Goal: Find specific page/section: Find specific page/section

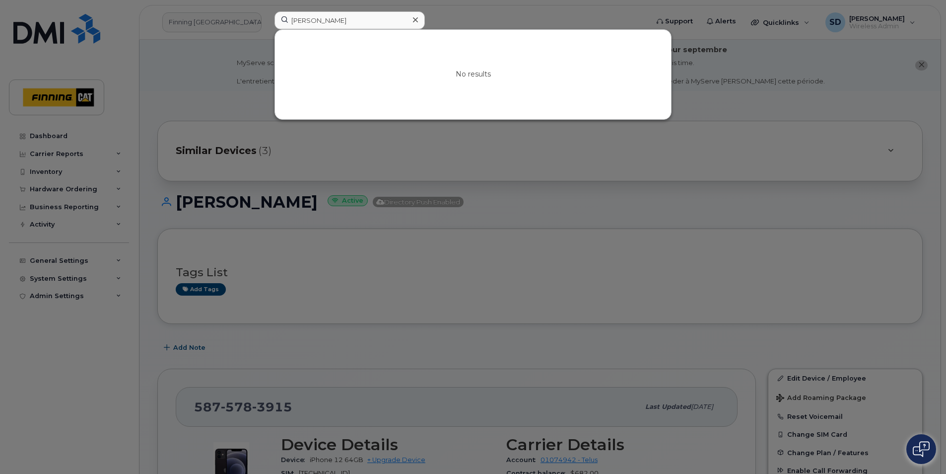
scroll to position [298, 0]
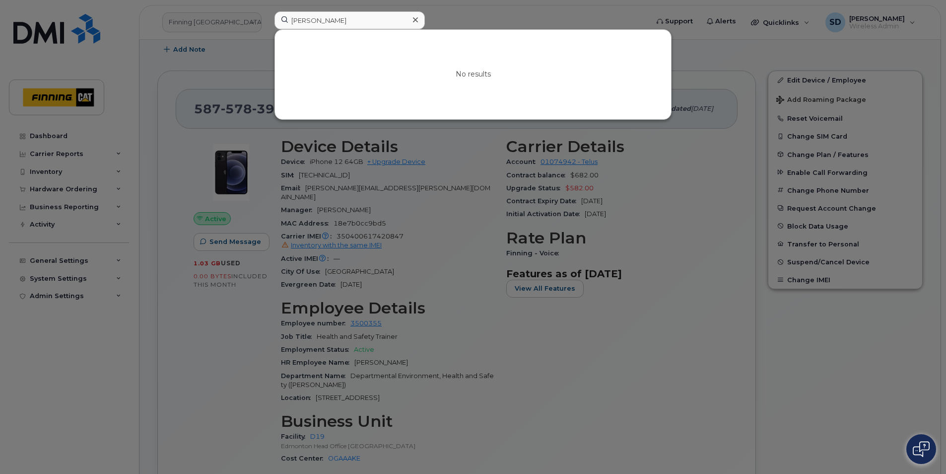
drag, startPoint x: 357, startPoint y: 17, endPoint x: 52, endPoint y: 0, distance: 305.8
click at [267, 11] on div "Carter Henkel No results" at bounding box center [458, 22] width 383 height 22
type input "587) 215-3353587) 215-3353"
click at [415, 17] on icon at bounding box center [415, 20] width 5 height 8
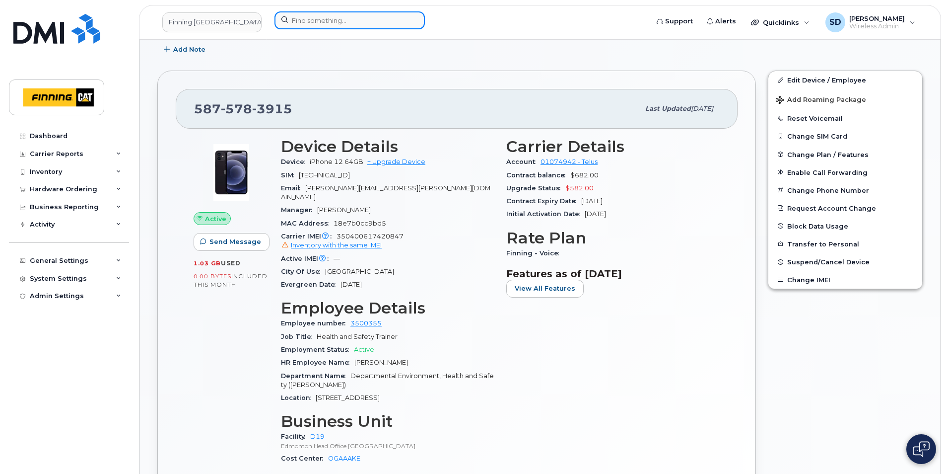
click at [341, 23] on input at bounding box center [350, 20] width 150 height 18
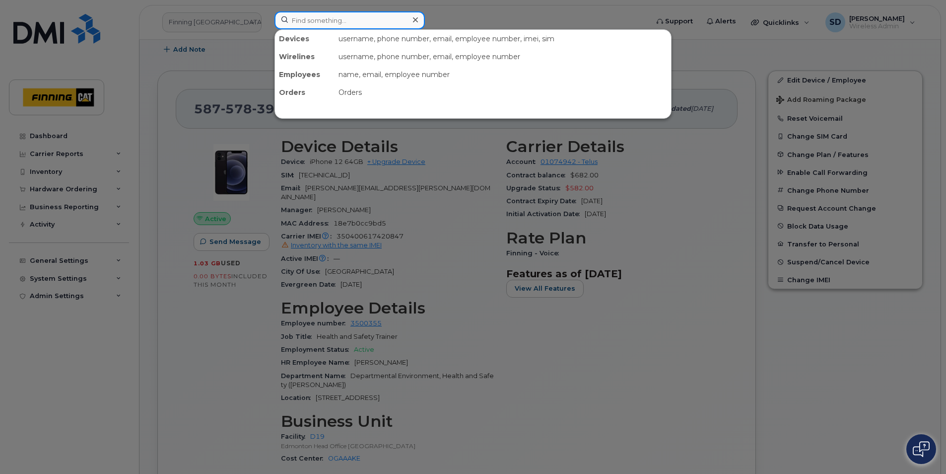
paste input "587) 215-3353"
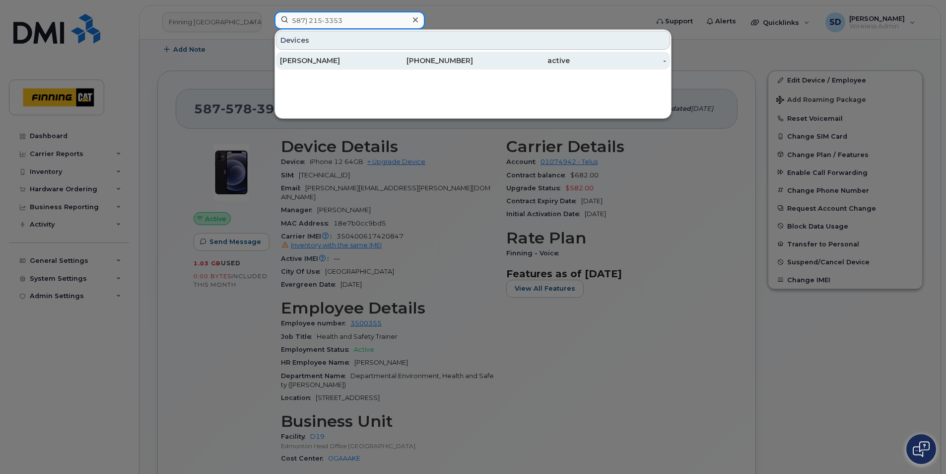
type input "587) 215-3353"
click at [318, 62] on div "Ryan Schultz" at bounding box center [328, 61] width 97 height 10
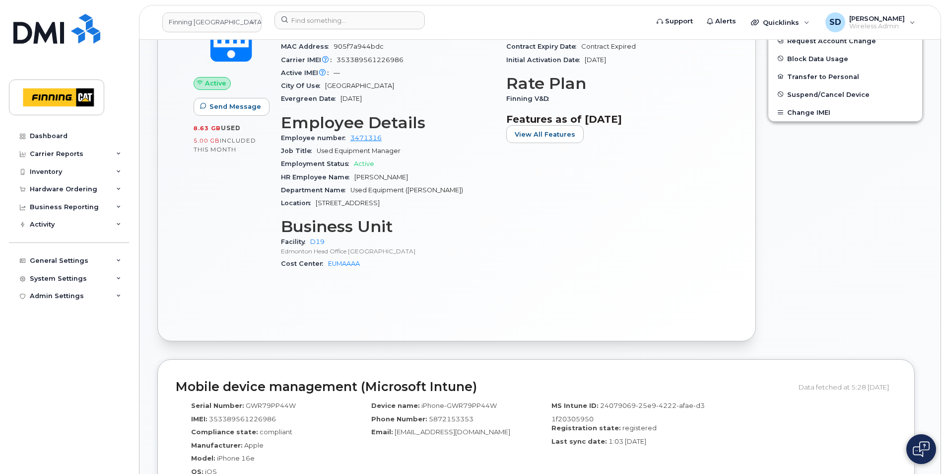
scroll to position [432, 0]
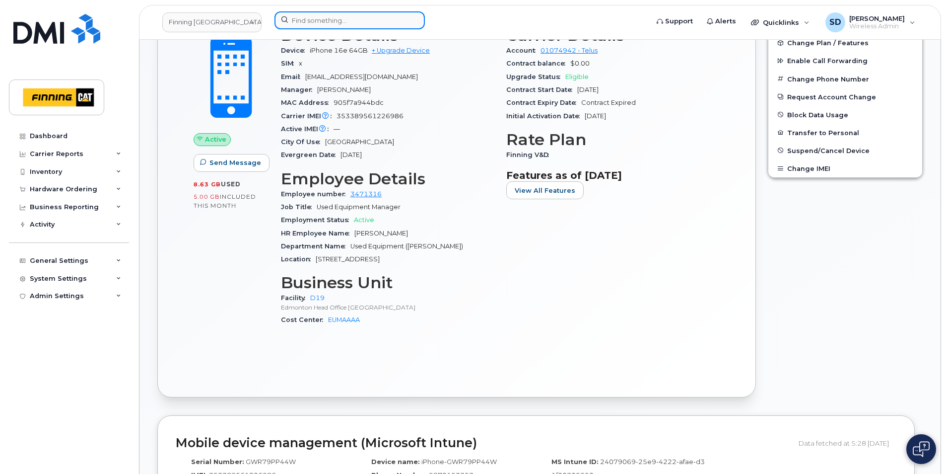
click at [318, 20] on input at bounding box center [350, 20] width 150 height 18
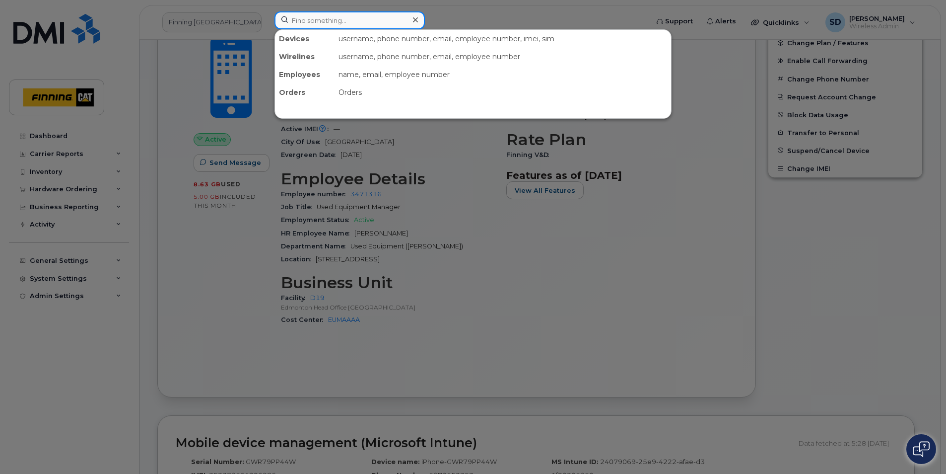
paste input "[PERSON_NAME]"
type input "[PERSON_NAME]"
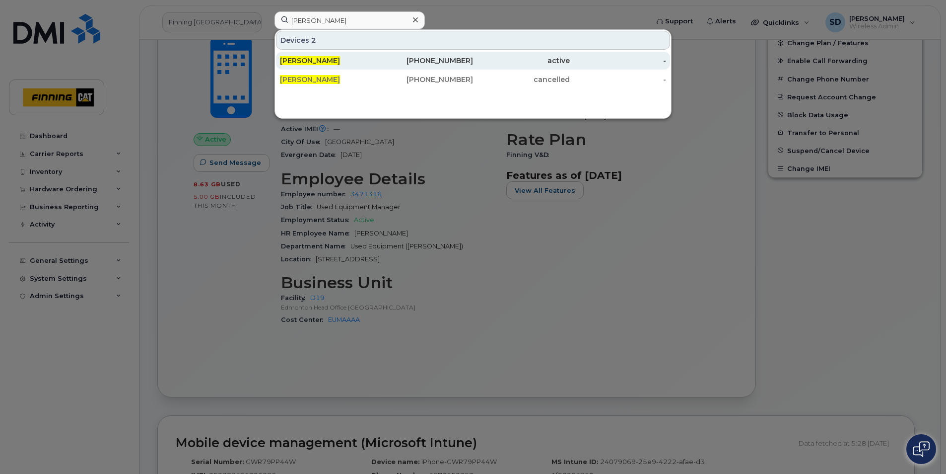
click at [323, 58] on span "[PERSON_NAME]" at bounding box center [310, 60] width 60 height 9
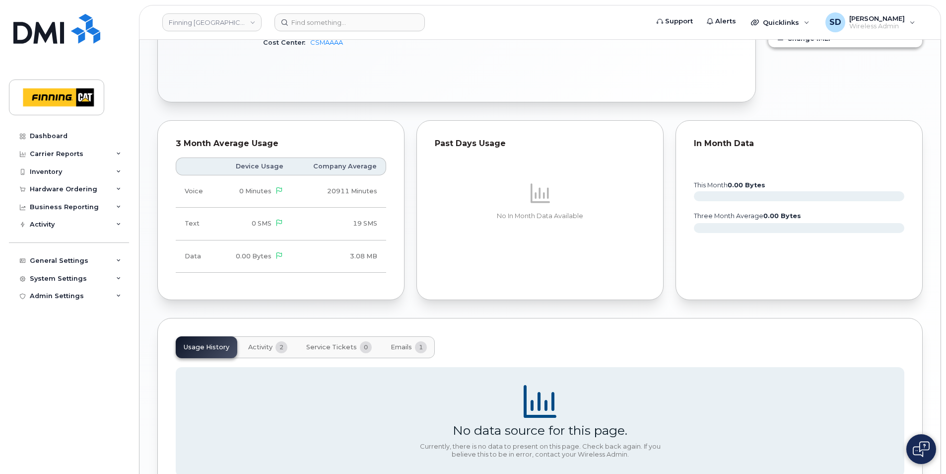
scroll to position [619, 0]
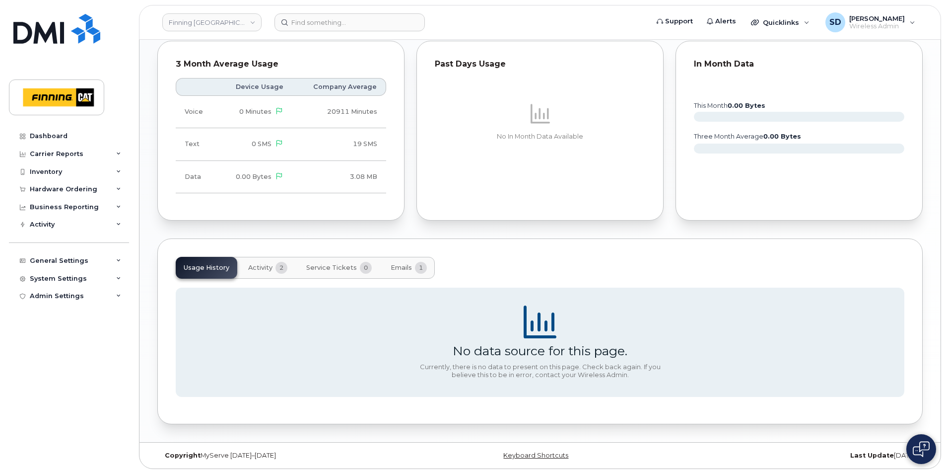
click at [402, 265] on span "Emails" at bounding box center [401, 268] width 21 height 8
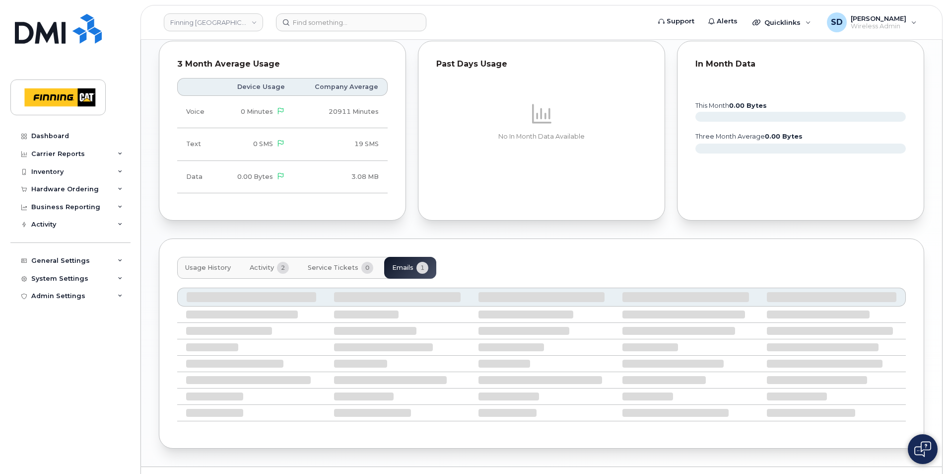
scroll to position [545, 0]
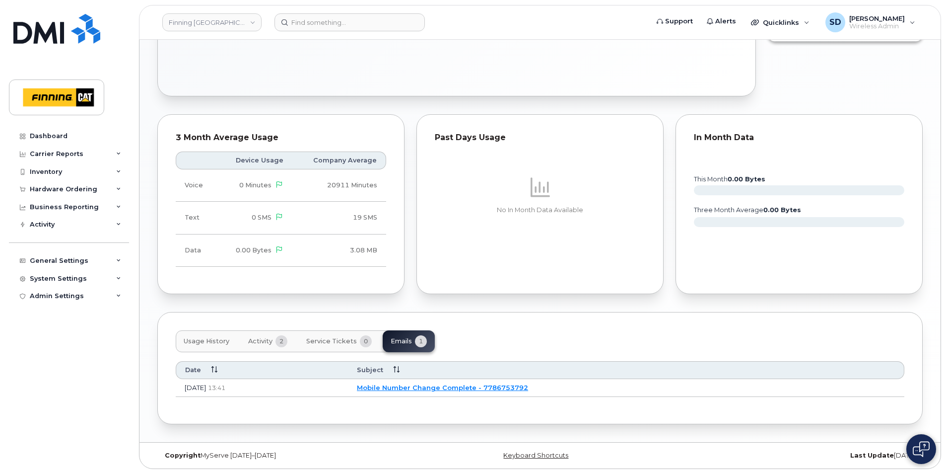
click at [446, 387] on link "Mobile Number Change Complete - 7786753792" at bounding box center [442, 387] width 171 height 8
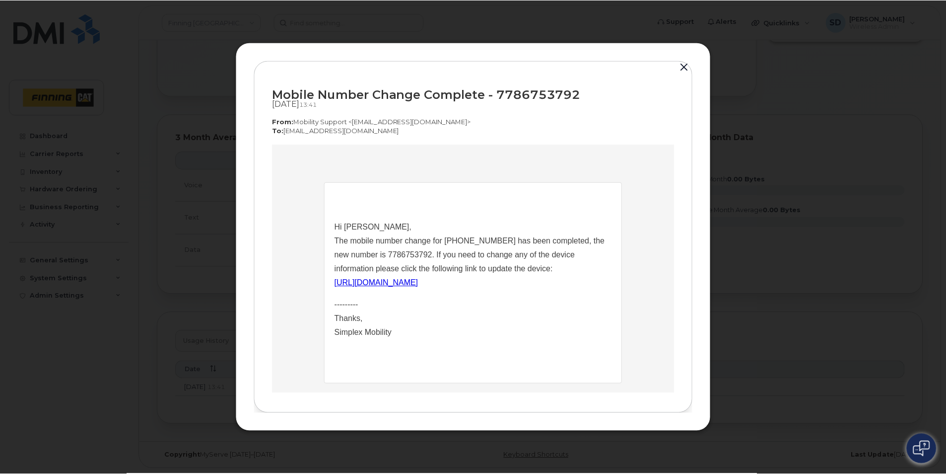
scroll to position [0, 0]
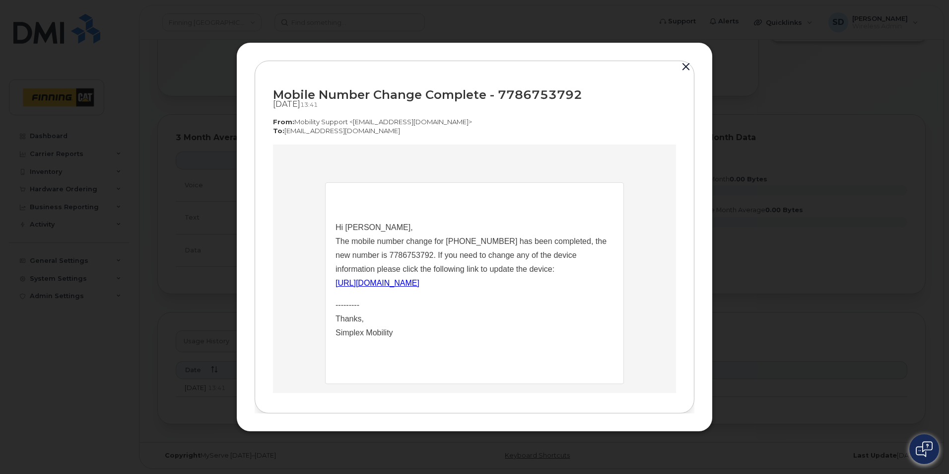
click at [686, 65] on button "button" at bounding box center [686, 67] width 15 height 14
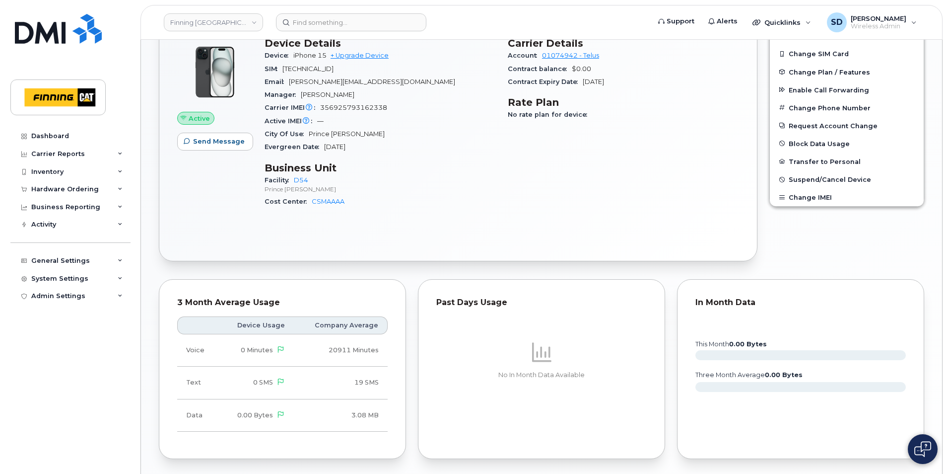
scroll to position [545, 0]
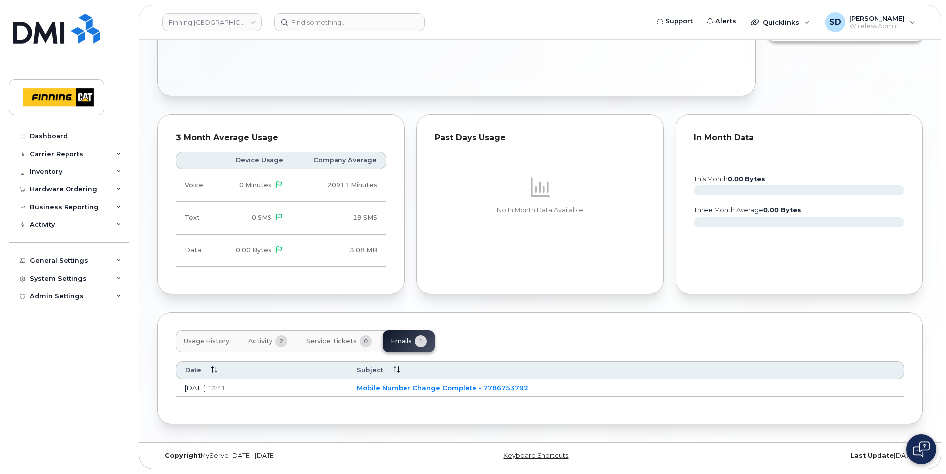
click at [471, 388] on link "Mobile Number Change Complete - 7786753792" at bounding box center [442, 387] width 171 height 8
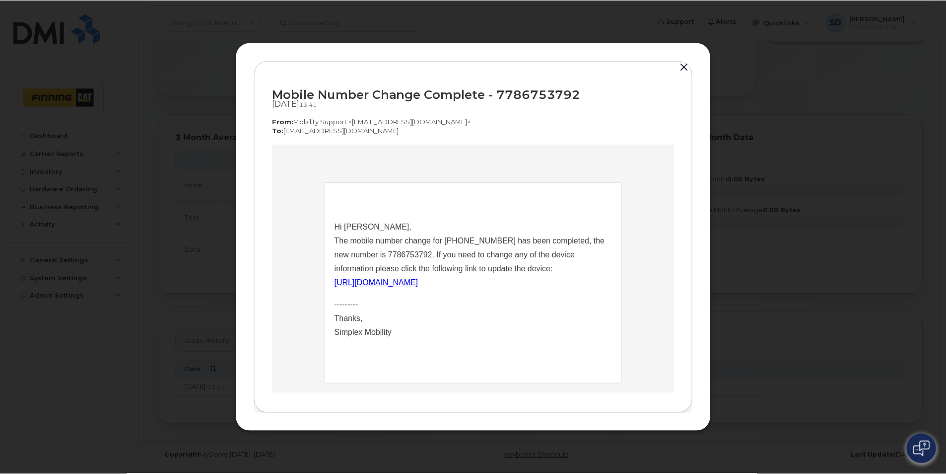
scroll to position [0, 0]
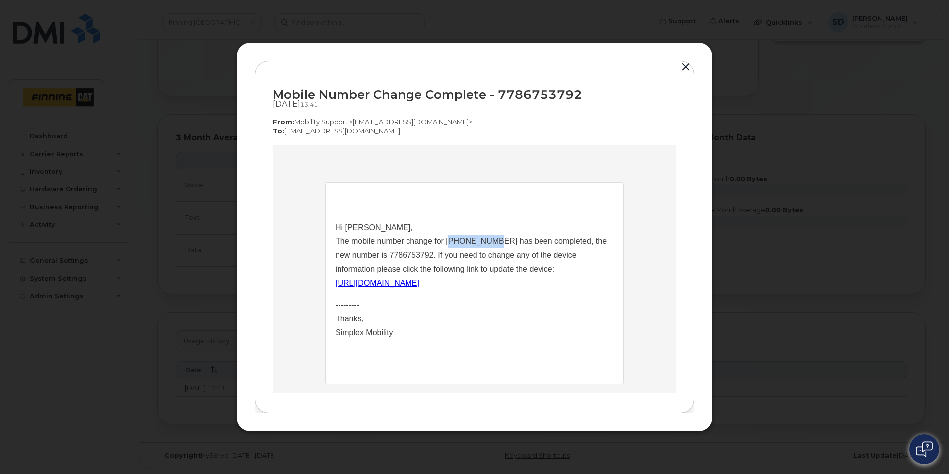
drag, startPoint x: 487, startPoint y: 239, endPoint x: 444, endPoint y: 237, distance: 42.7
click at [444, 237] on p "Hi Matthew Walshe, The mobile number change for 5876443066 has been completed, …" at bounding box center [475, 255] width 278 height 70
drag, startPoint x: 444, startPoint y: 237, endPoint x: 452, endPoint y: 240, distance: 8.9
copy p "5876443066"
click at [685, 69] on button "button" at bounding box center [686, 67] width 15 height 14
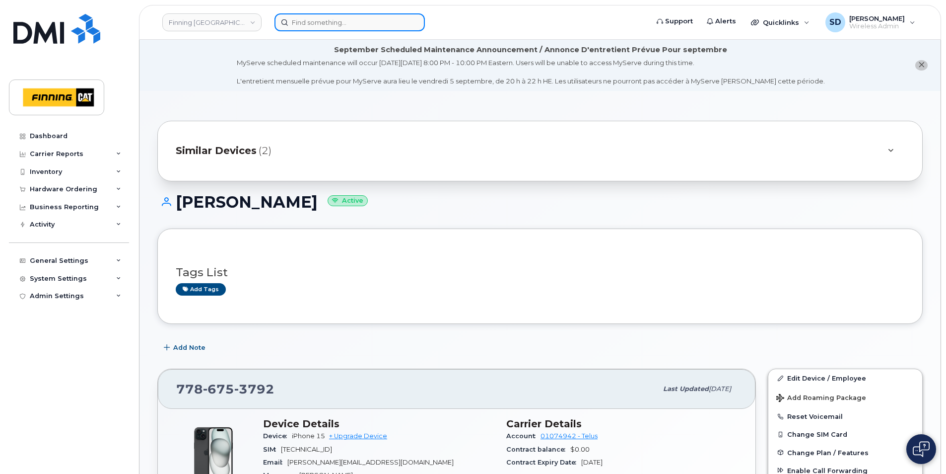
click at [327, 22] on input at bounding box center [350, 22] width 150 height 18
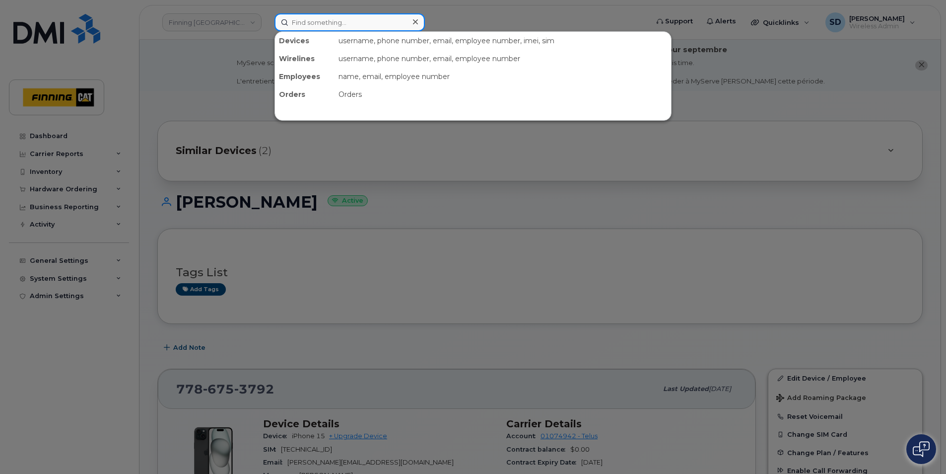
paste input "5876443066"
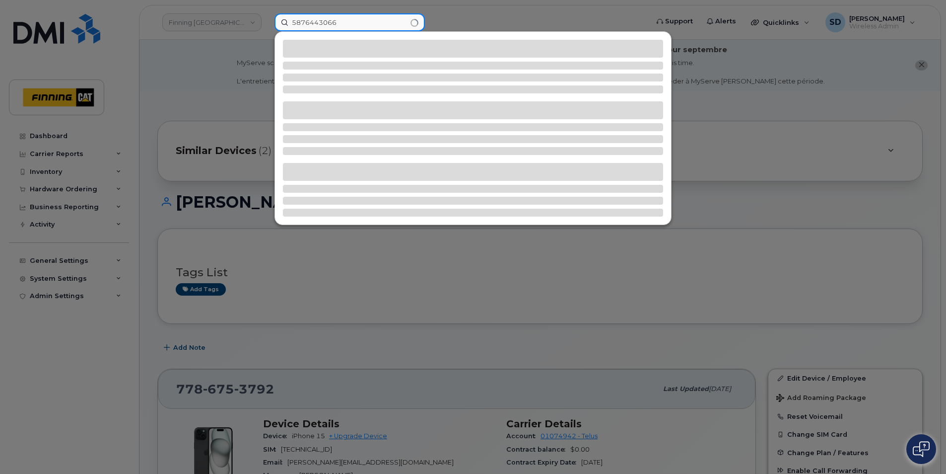
type input "5876443066"
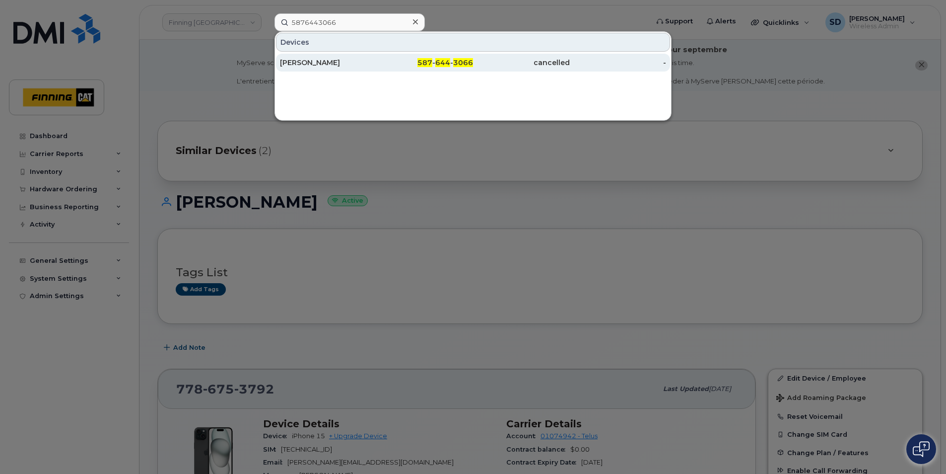
click at [302, 65] on div "[PERSON_NAME]" at bounding box center [328, 63] width 97 height 10
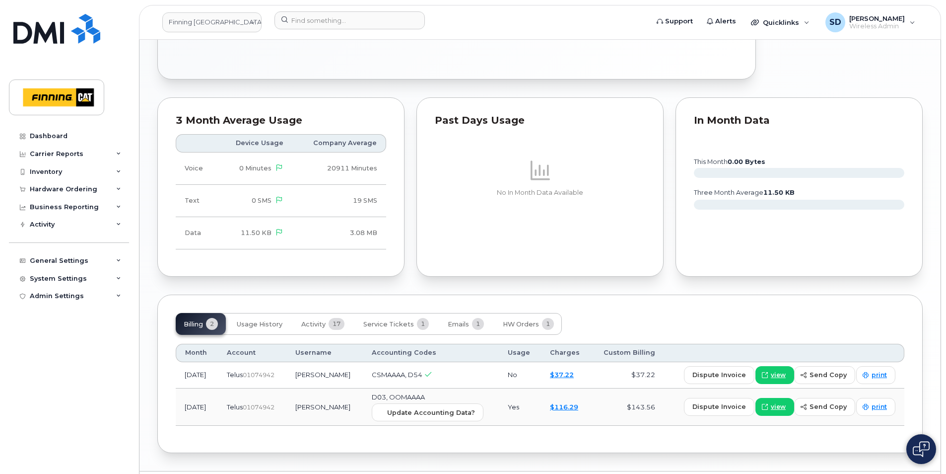
scroll to position [731, 0]
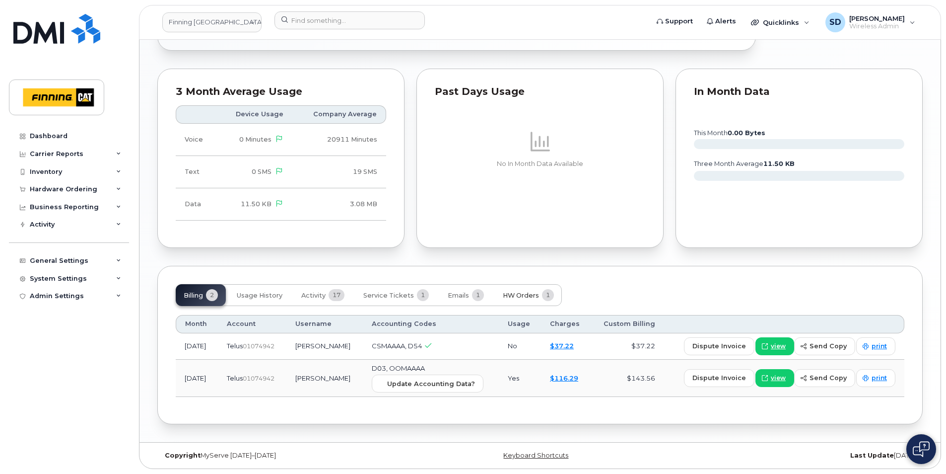
click at [529, 293] on span "HW Orders" at bounding box center [521, 295] width 36 height 8
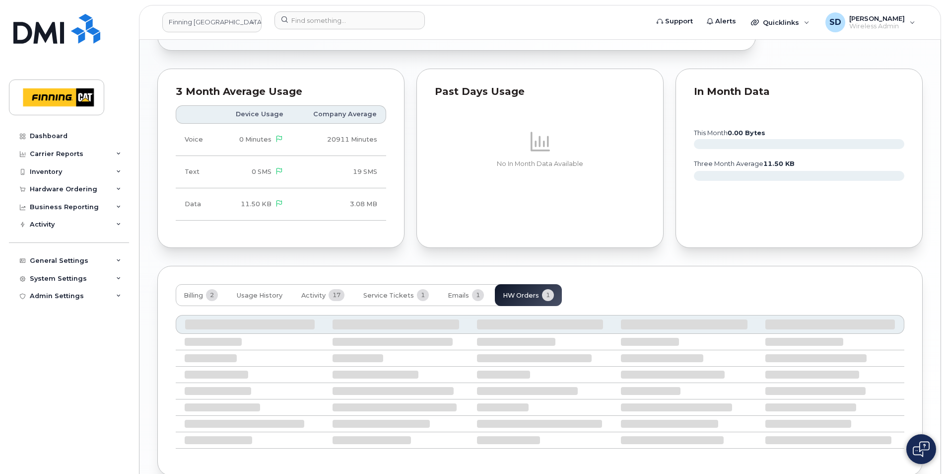
scroll to position [720, 0]
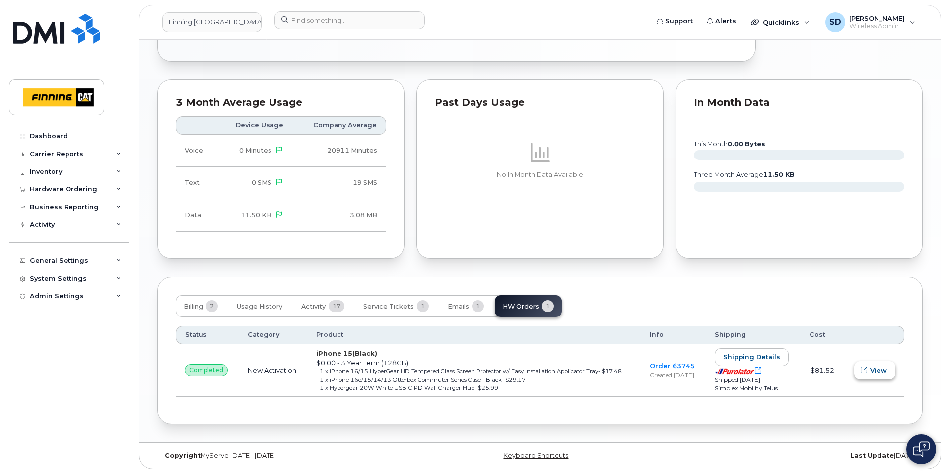
click at [884, 370] on span "View" at bounding box center [878, 369] width 17 height 9
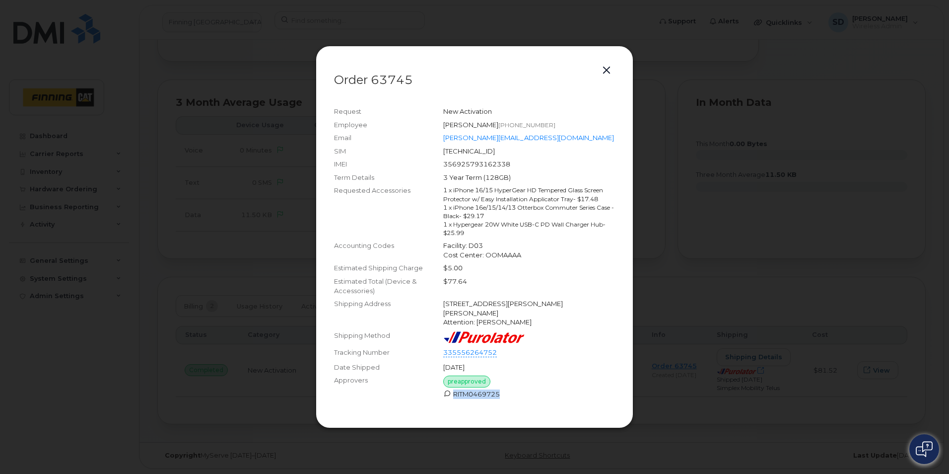
drag, startPoint x: 503, startPoint y: 393, endPoint x: 452, endPoint y: 390, distance: 51.2
click at [452, 390] on div "RITM0469725" at bounding box center [529, 393] width 172 height 9
drag, startPoint x: 452, startPoint y: 390, endPoint x: 459, endPoint y: 397, distance: 9.8
copy div "RITM0469725"
click at [608, 71] on button "button" at bounding box center [606, 71] width 15 height 14
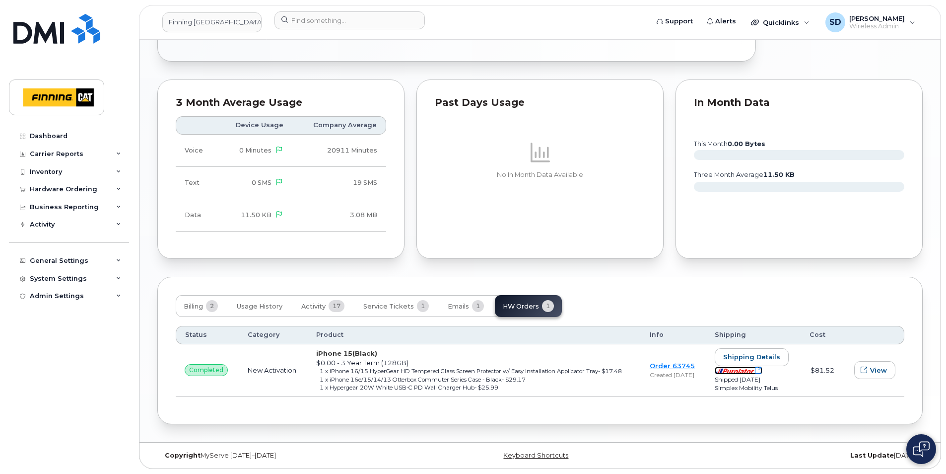
click at [751, 370] on img at bounding box center [735, 371] width 40 height 6
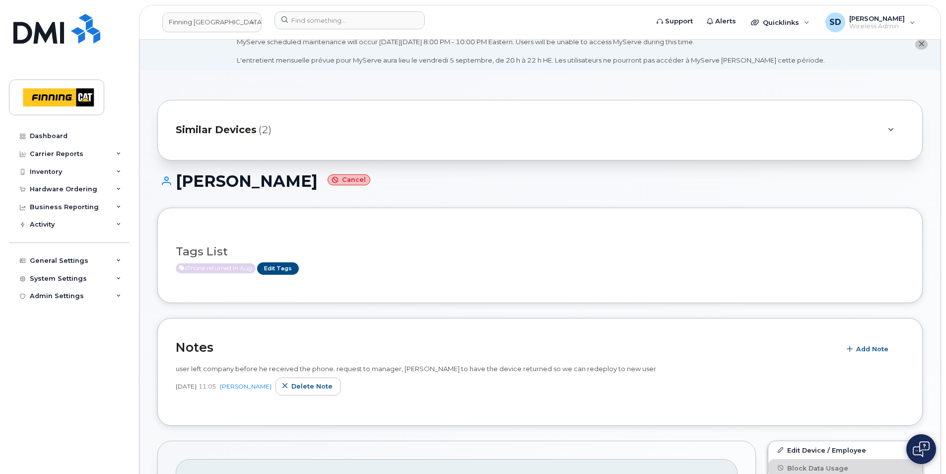
scroll to position [0, 0]
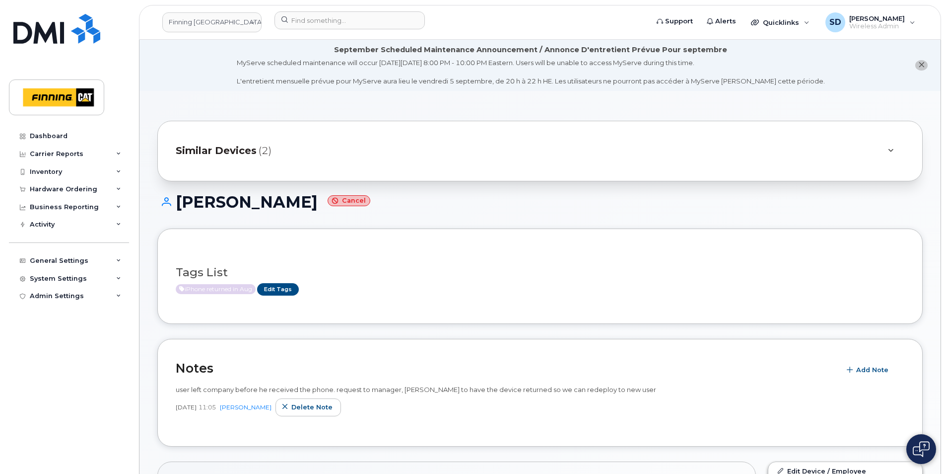
click at [186, 147] on span "Similar Devices" at bounding box center [216, 150] width 81 height 14
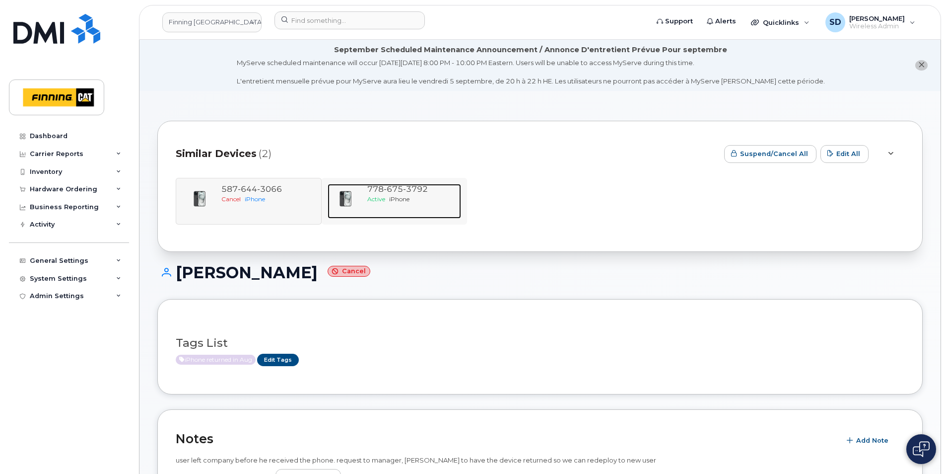
click at [411, 186] on span "3792" at bounding box center [415, 188] width 25 height 9
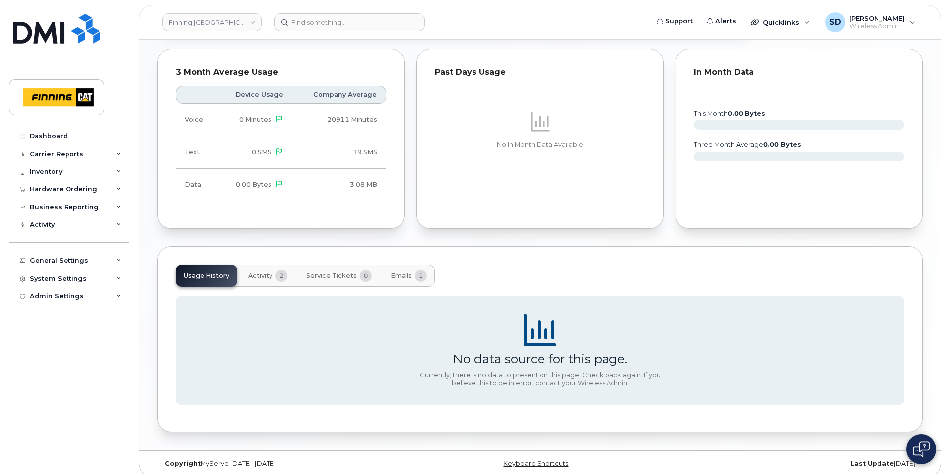
scroll to position [619, 0]
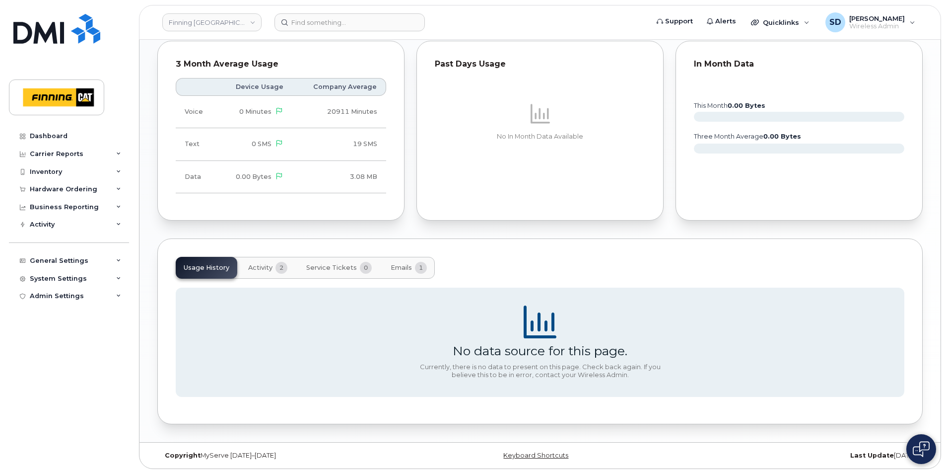
click at [276, 270] on span "2" at bounding box center [282, 268] width 12 height 12
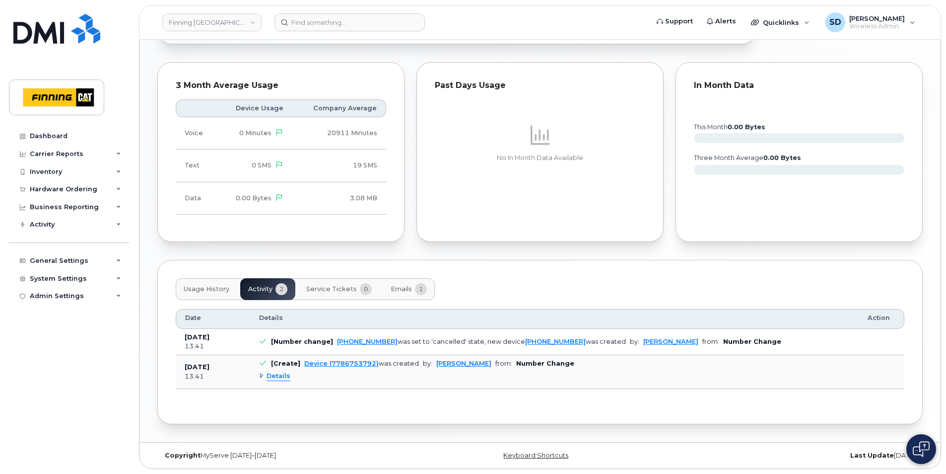
scroll to position [597, 0]
click at [340, 288] on span "Service Tickets" at bounding box center [331, 289] width 51 height 8
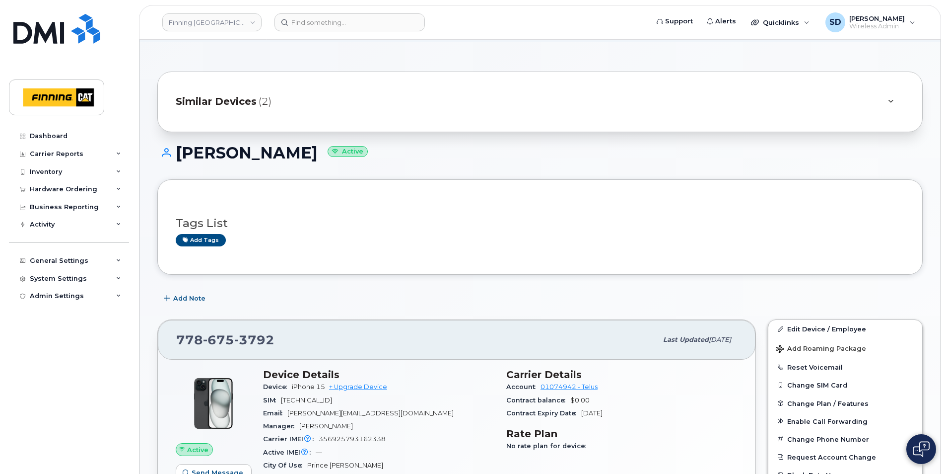
scroll to position [0, 0]
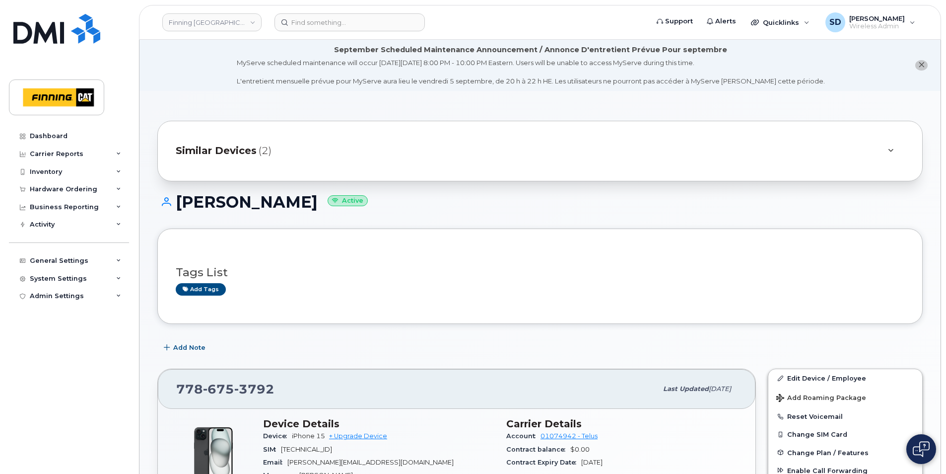
drag, startPoint x: 294, startPoint y: 204, endPoint x: 180, endPoint y: 200, distance: 114.3
click at [180, 200] on h1 "[PERSON_NAME] Active" at bounding box center [540, 201] width 766 height 17
drag, startPoint x: 180, startPoint y: 200, endPoint x: 185, endPoint y: 203, distance: 5.4
copy h1 "[PERSON_NAME]"
click at [368, 23] on input at bounding box center [350, 22] width 150 height 18
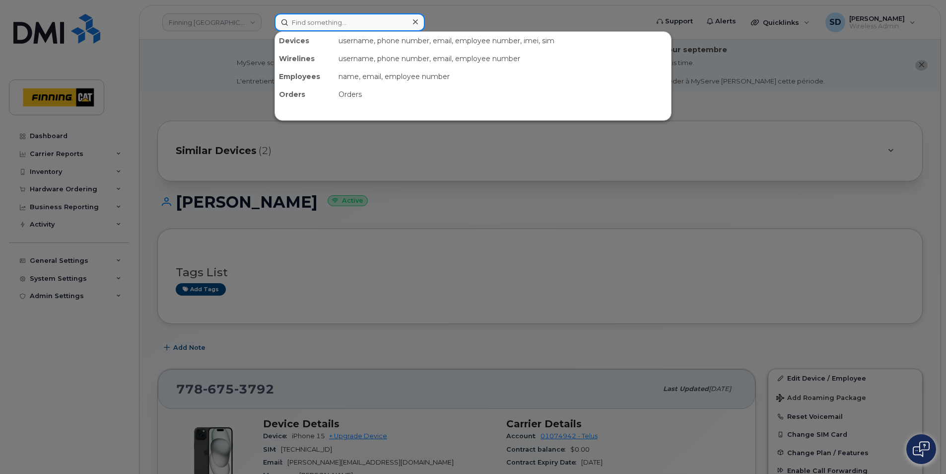
paste input "Sean McMullin"
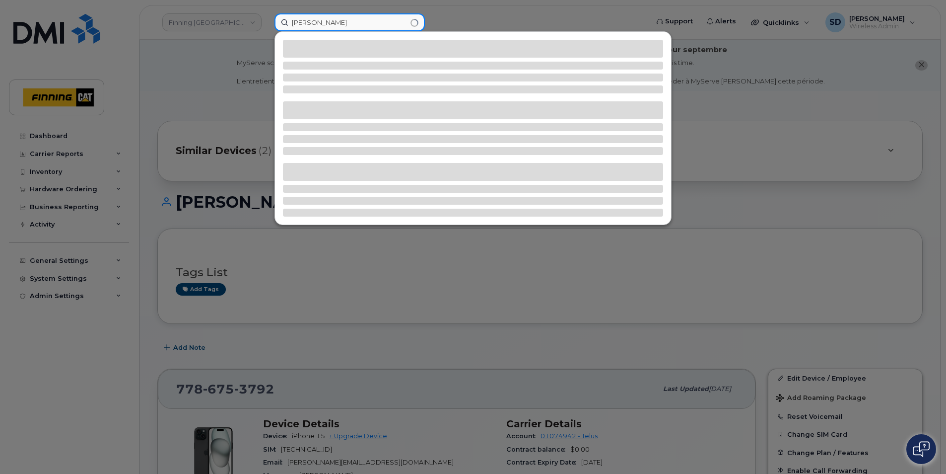
type input "Sean McMullin"
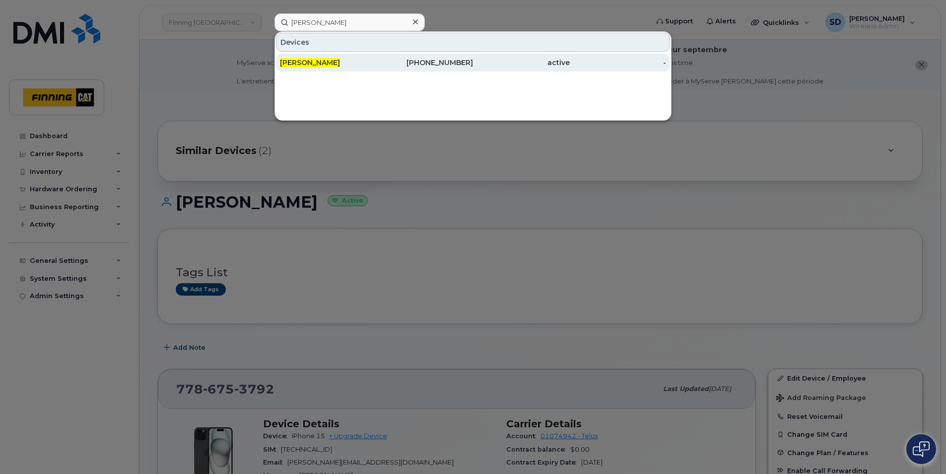
click at [306, 65] on span "Sean McMullin" at bounding box center [310, 62] width 60 height 9
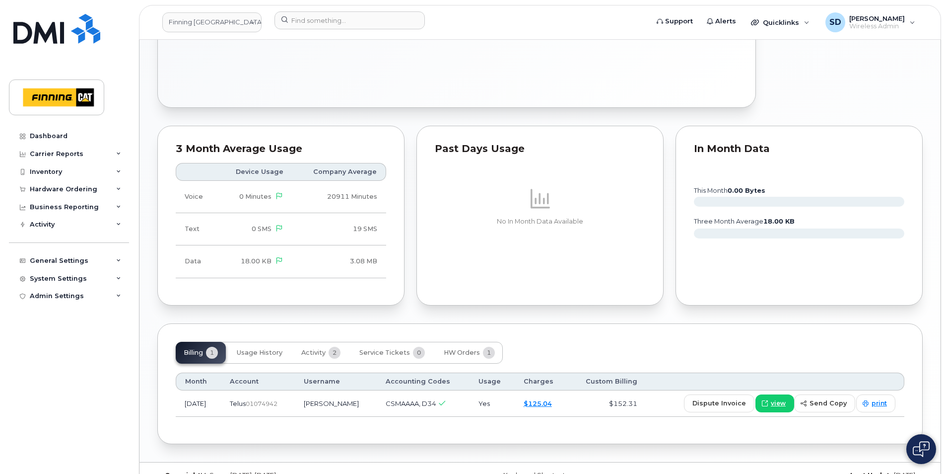
scroll to position [540, 0]
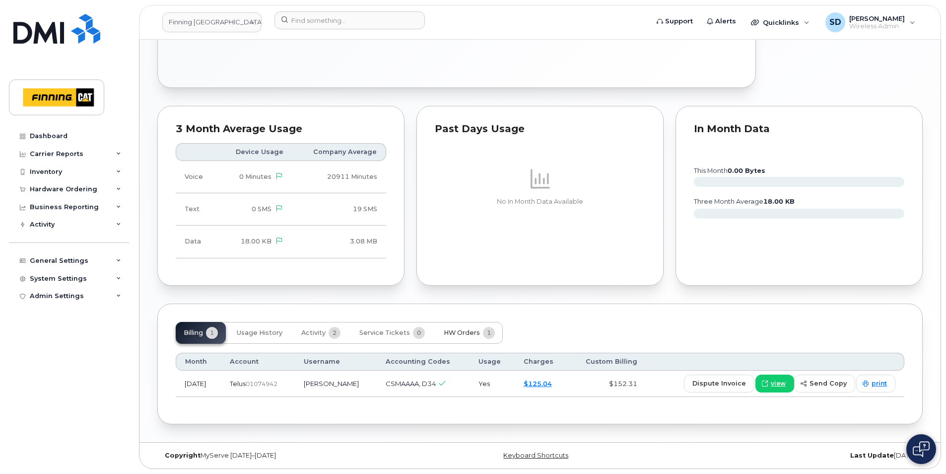
click at [457, 331] on span "HW Orders" at bounding box center [462, 333] width 36 height 8
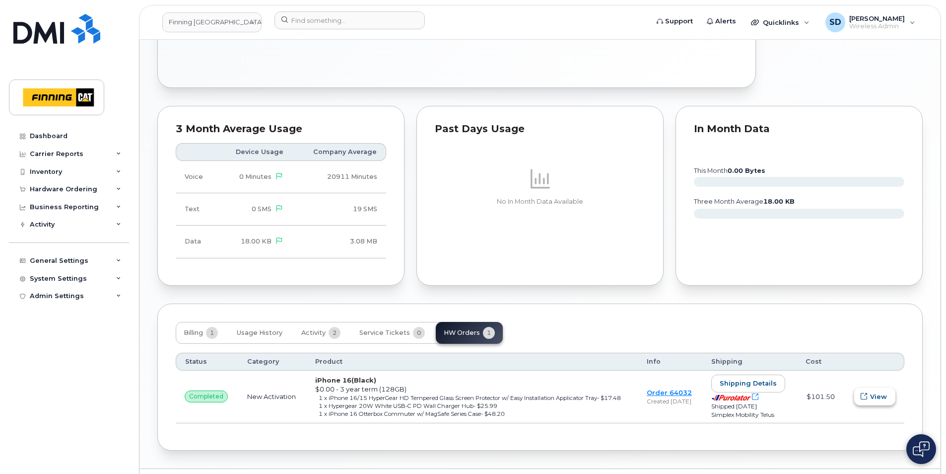
click at [871, 399] on span "View" at bounding box center [878, 396] width 17 height 9
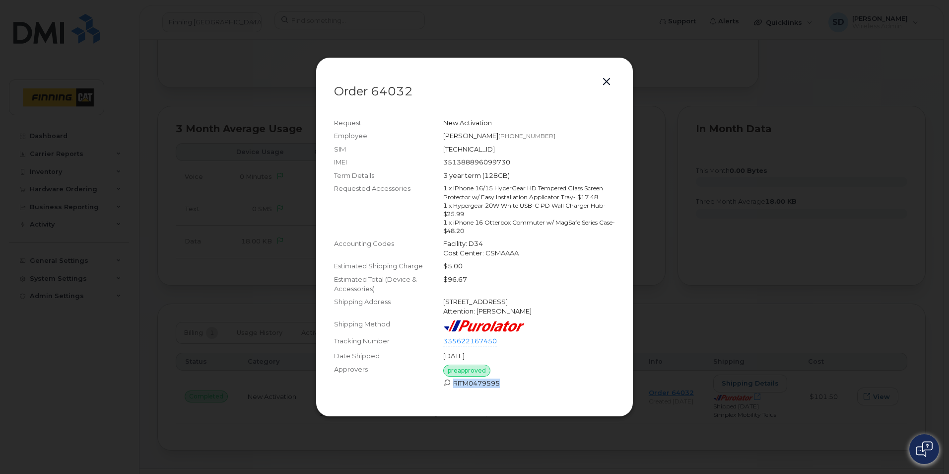
drag, startPoint x: 508, startPoint y: 382, endPoint x: 452, endPoint y: 382, distance: 56.1
click at [452, 382] on div "RITM0479595" at bounding box center [529, 382] width 172 height 9
drag, startPoint x: 452, startPoint y: 382, endPoint x: 468, endPoint y: 378, distance: 16.4
copy div "RITM0479595"
click at [608, 79] on button "button" at bounding box center [606, 82] width 15 height 14
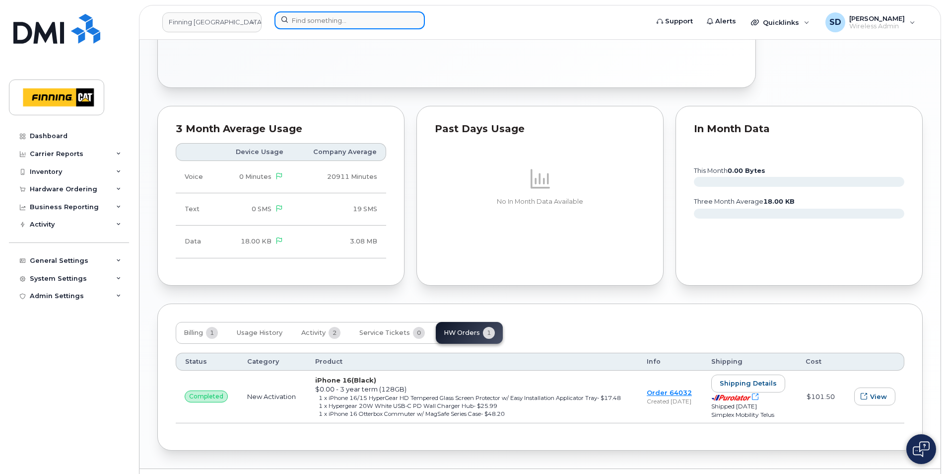
click at [309, 22] on input at bounding box center [350, 20] width 150 height 18
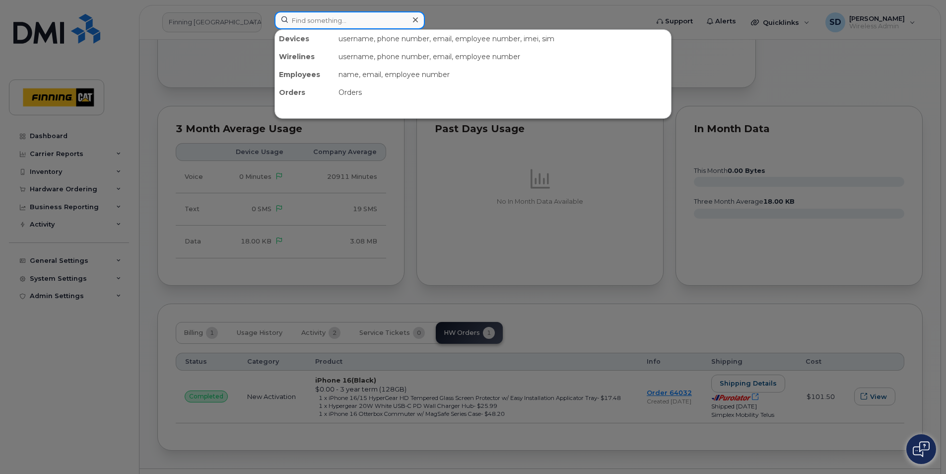
paste input "Kyle Arsenault"
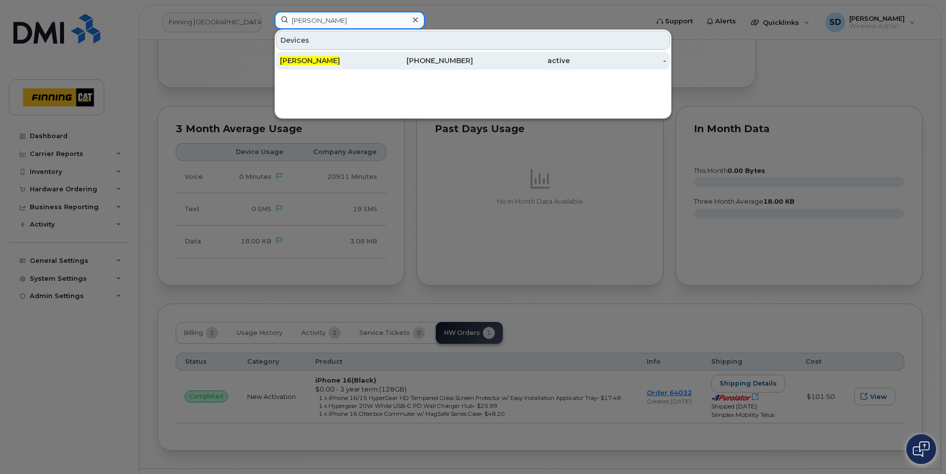
type input "Kyle Arsenault"
click at [295, 61] on span "Kyle Arsenault" at bounding box center [310, 60] width 60 height 9
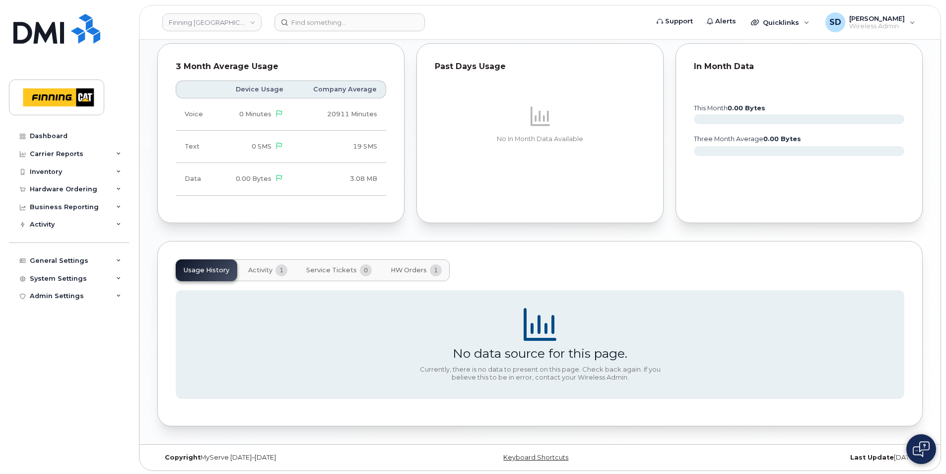
scroll to position [557, 0]
click at [414, 267] on span "HW Orders" at bounding box center [409, 268] width 36 height 8
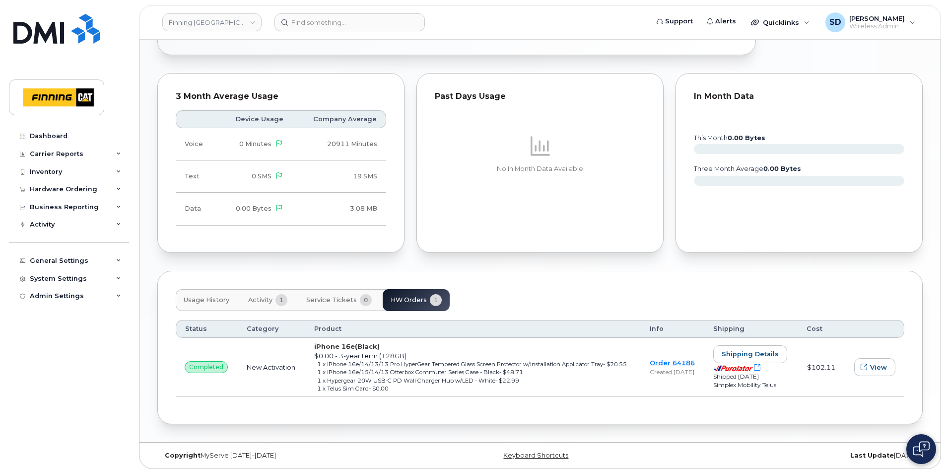
scroll to position [533, 0]
click at [874, 363] on span "View" at bounding box center [878, 366] width 17 height 9
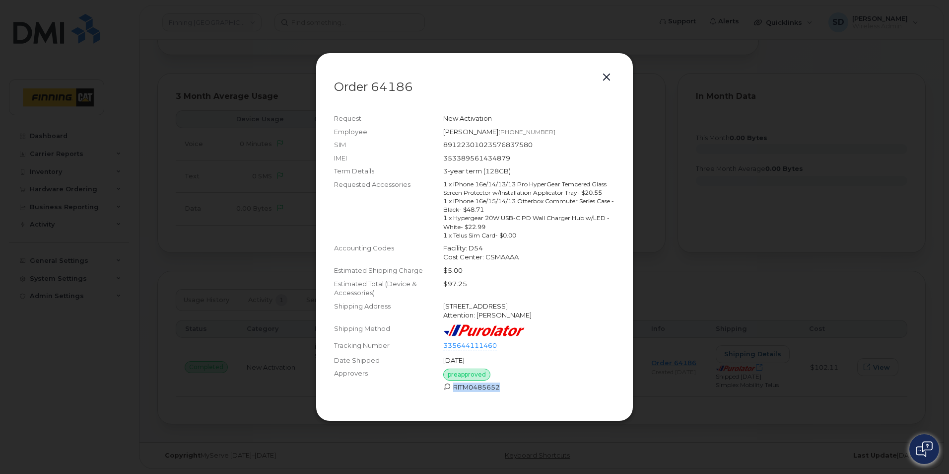
drag, startPoint x: 500, startPoint y: 387, endPoint x: 455, endPoint y: 389, distance: 45.7
click at [455, 389] on div "RITM0485652" at bounding box center [529, 386] width 172 height 9
copy div "RITM0485652"
click at [604, 76] on button "button" at bounding box center [606, 77] width 15 height 14
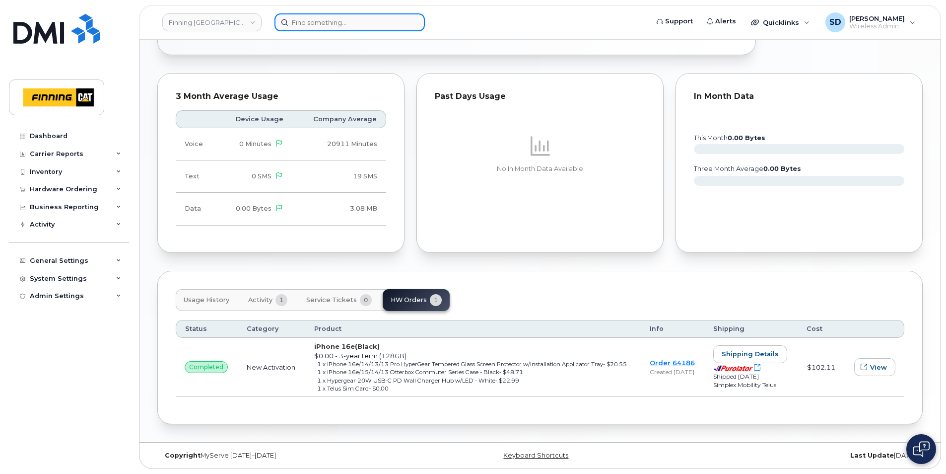
click at [302, 26] on input at bounding box center [350, 22] width 150 height 18
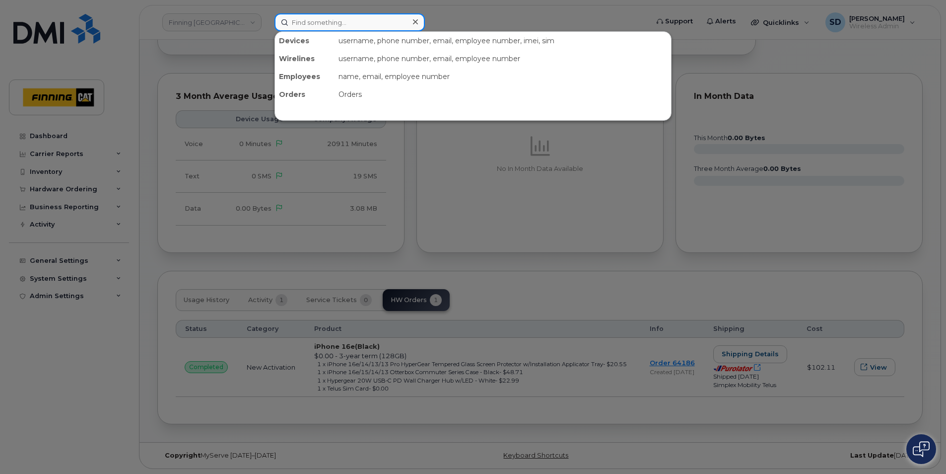
paste input "Greg Loiselle"
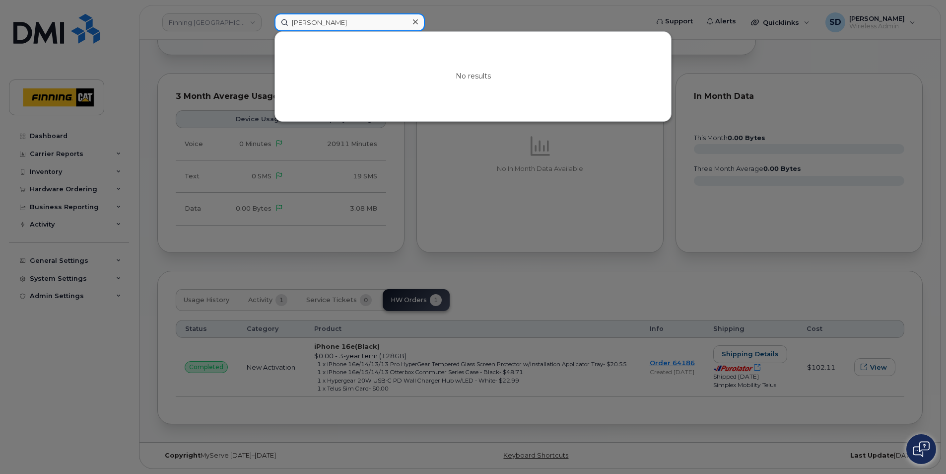
drag, startPoint x: 348, startPoint y: 20, endPoint x: 136, endPoint y: 15, distance: 211.5
click at [267, 15] on div "Greg Loiselle No results" at bounding box center [458, 22] width 383 height 18
paste input "Simms"
type input "[PERSON_NAME]"
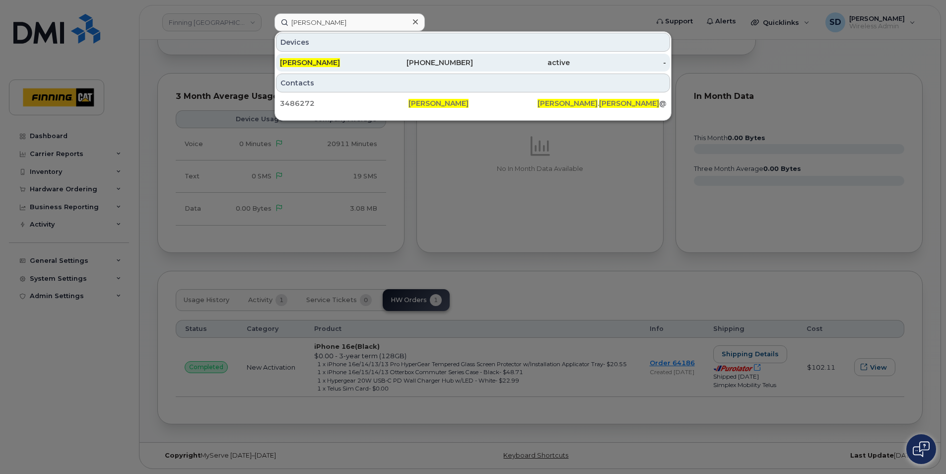
click at [297, 63] on span "Greg Simms" at bounding box center [310, 62] width 60 height 9
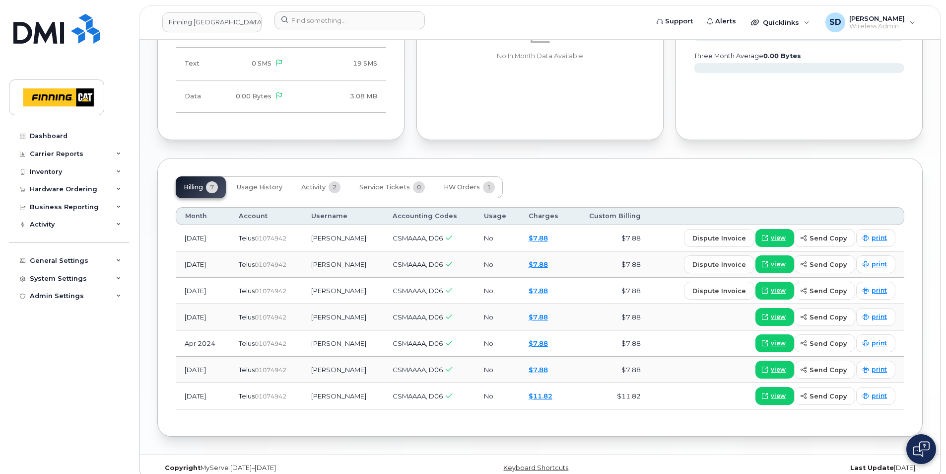
scroll to position [811, 0]
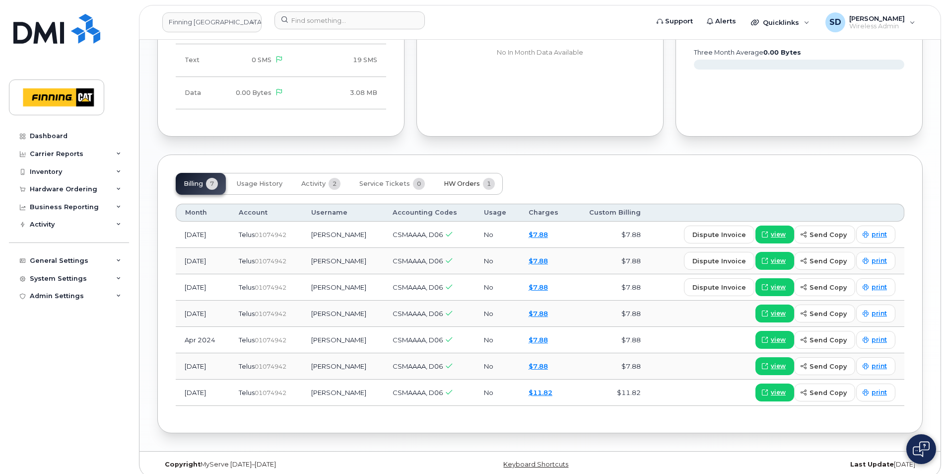
click at [462, 180] on span "HW Orders" at bounding box center [462, 184] width 36 height 8
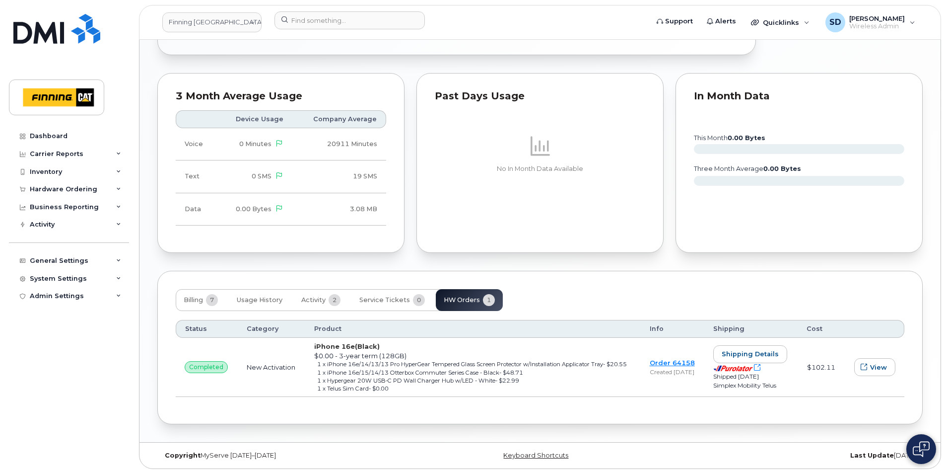
scroll to position [694, 0]
click at [879, 364] on span "View" at bounding box center [878, 367] width 17 height 9
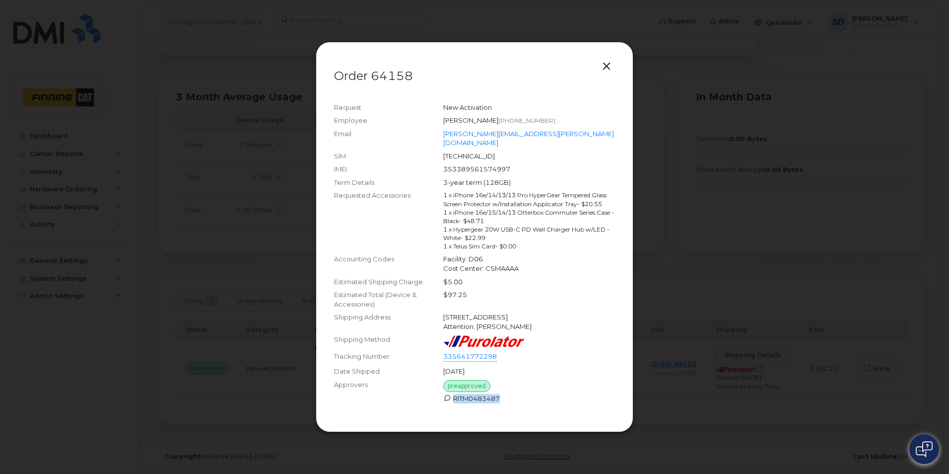
drag, startPoint x: 501, startPoint y: 392, endPoint x: 453, endPoint y: 396, distance: 48.4
click at [453, 396] on div "RITM0483487" at bounding box center [529, 398] width 172 height 9
drag, startPoint x: 453, startPoint y: 396, endPoint x: 460, endPoint y: 395, distance: 7.5
copy div "RITM0483487"
click at [607, 67] on button "button" at bounding box center [606, 67] width 15 height 14
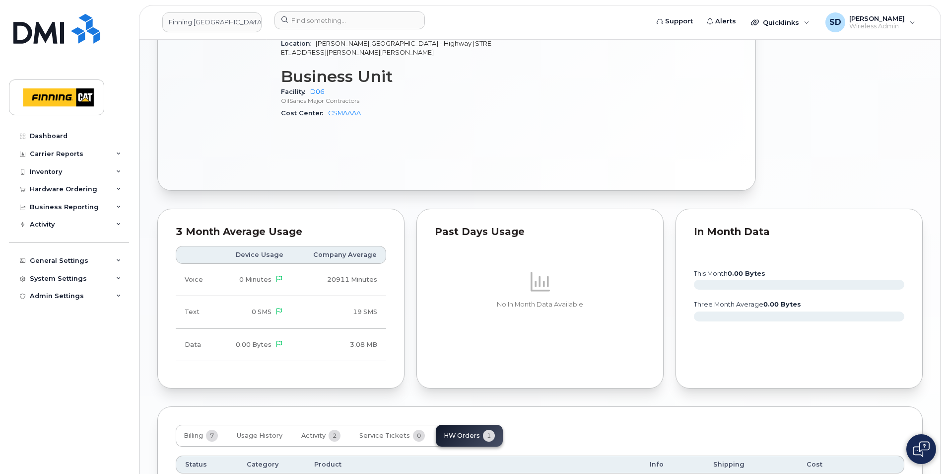
scroll to position [545, 0]
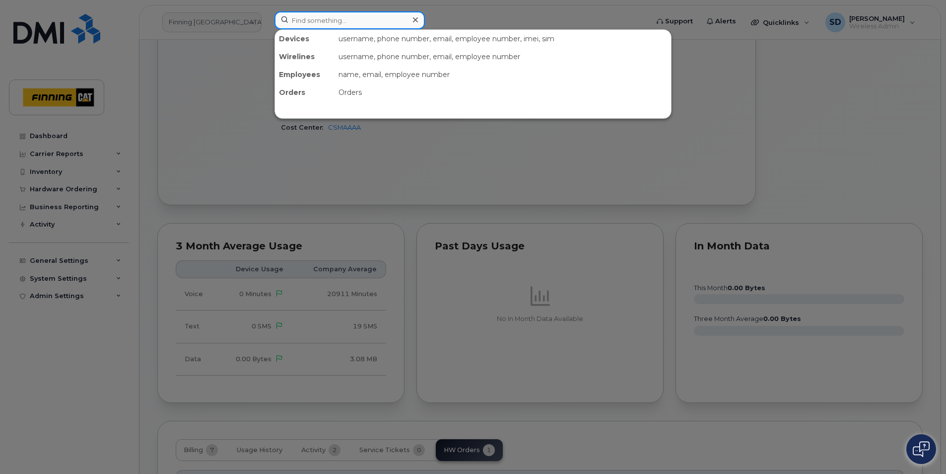
click at [289, 19] on input at bounding box center [350, 20] width 150 height 18
paste input "Cody Rush"
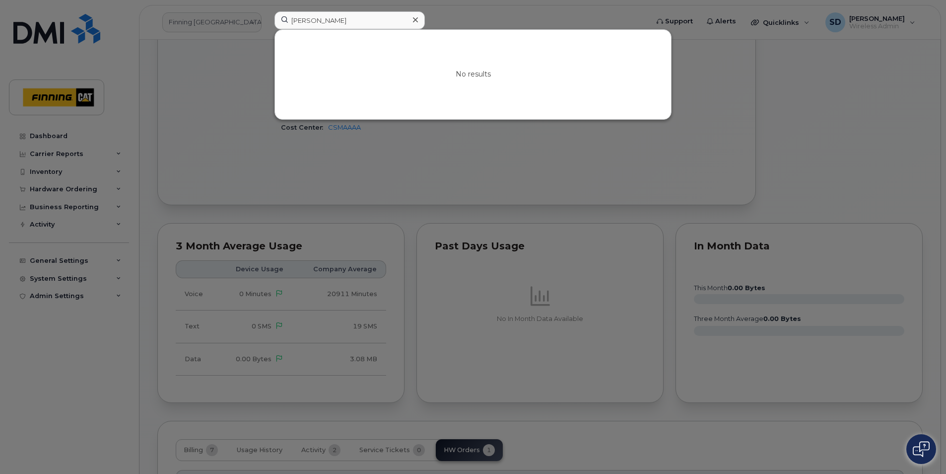
drag, startPoint x: 299, startPoint y: 194, endPoint x: 301, endPoint y: 185, distance: 9.2
click at [299, 194] on div at bounding box center [473, 237] width 946 height 474
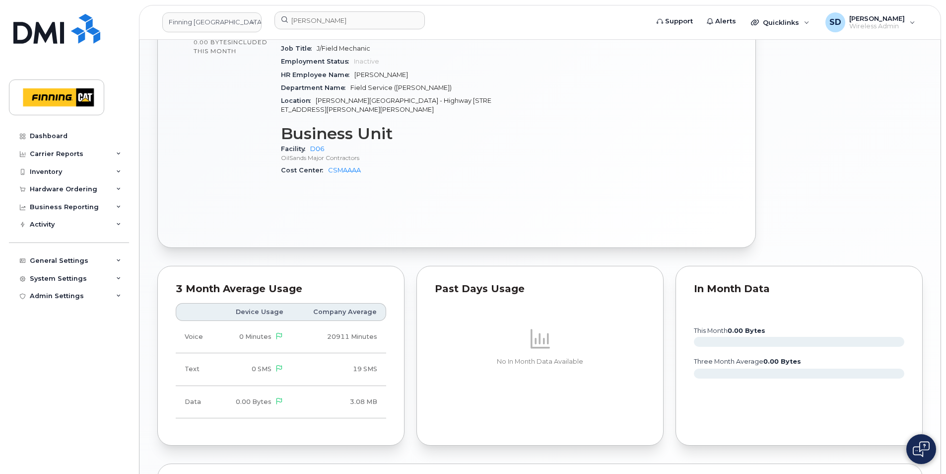
scroll to position [396, 0]
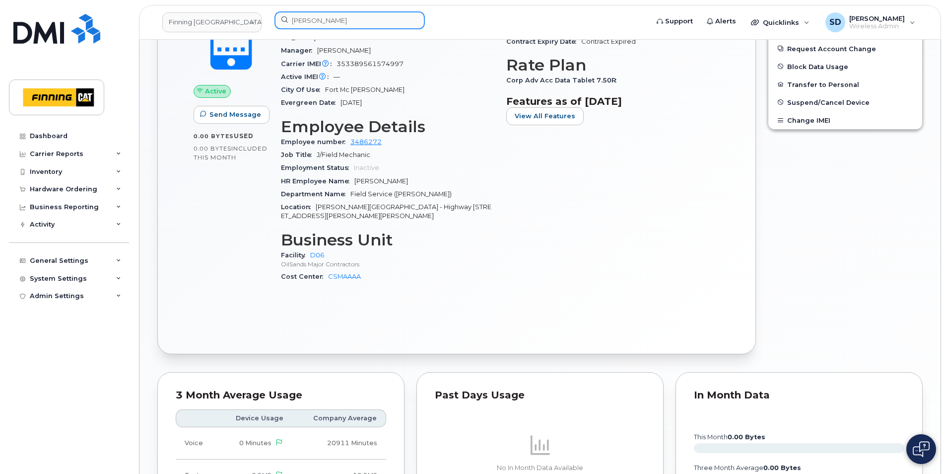
click at [306, 21] on input "Cody Rush" at bounding box center [350, 20] width 150 height 18
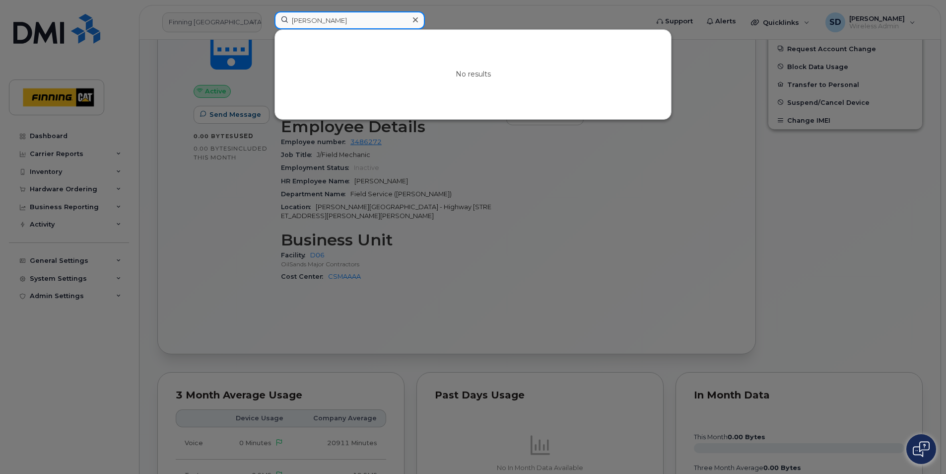
drag, startPoint x: 119, startPoint y: 14, endPoint x: 107, endPoint y: 13, distance: 12.5
click at [267, 14] on div "Cody Rush No results" at bounding box center [458, 22] width 383 height 22
paste input "hristopher Ozipko"
drag, startPoint x: 379, startPoint y: 20, endPoint x: 27, endPoint y: 5, distance: 351.8
click at [267, 11] on div "Christopher Ozipko No results" at bounding box center [458, 22] width 383 height 22
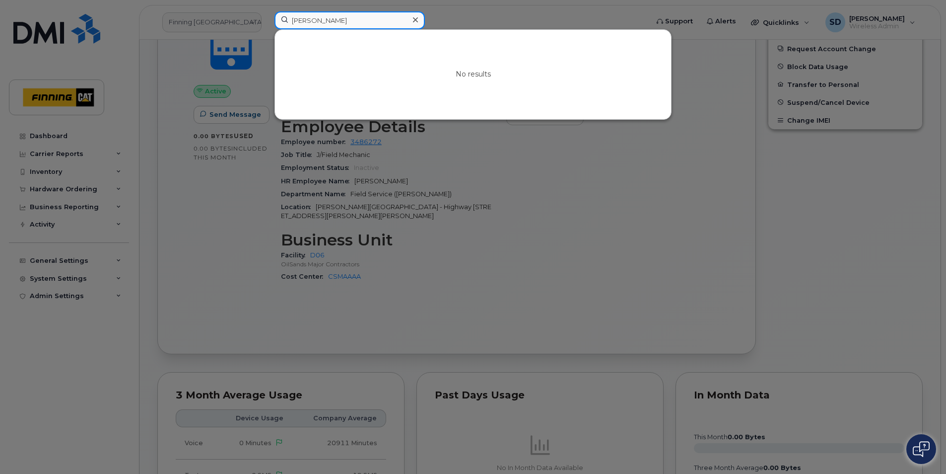
paste input "Kyle Short"
type input "Kyle Short"
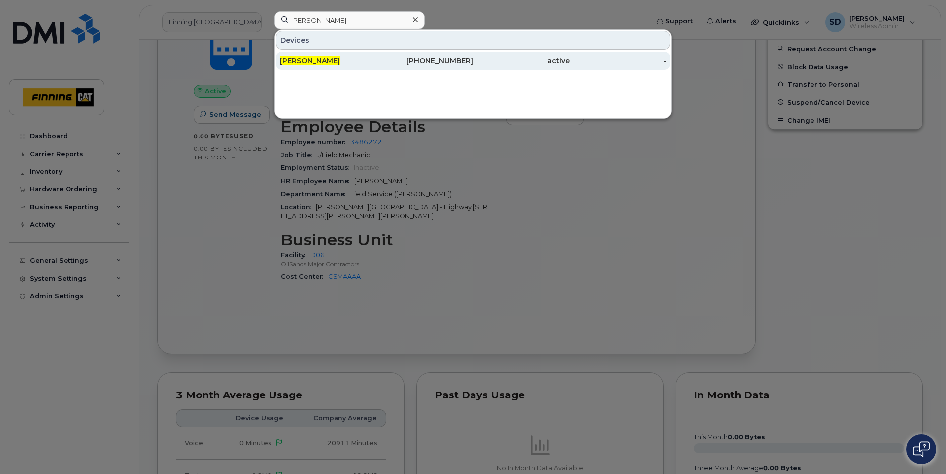
click at [292, 62] on span "Kyle Short" at bounding box center [310, 60] width 60 height 9
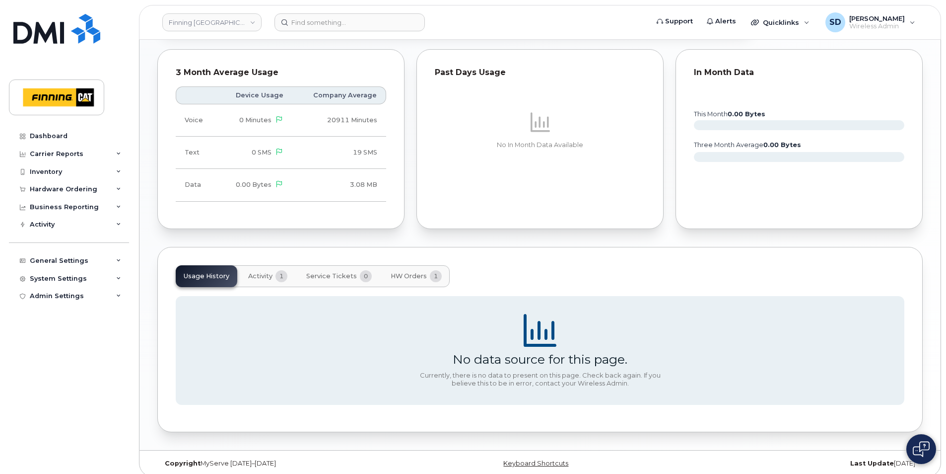
scroll to position [557, 0]
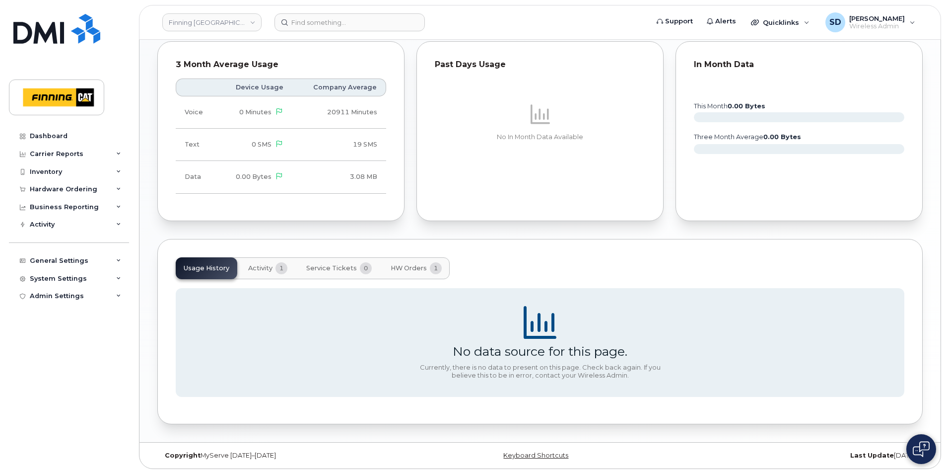
click at [397, 266] on span "HW Orders" at bounding box center [409, 268] width 36 height 8
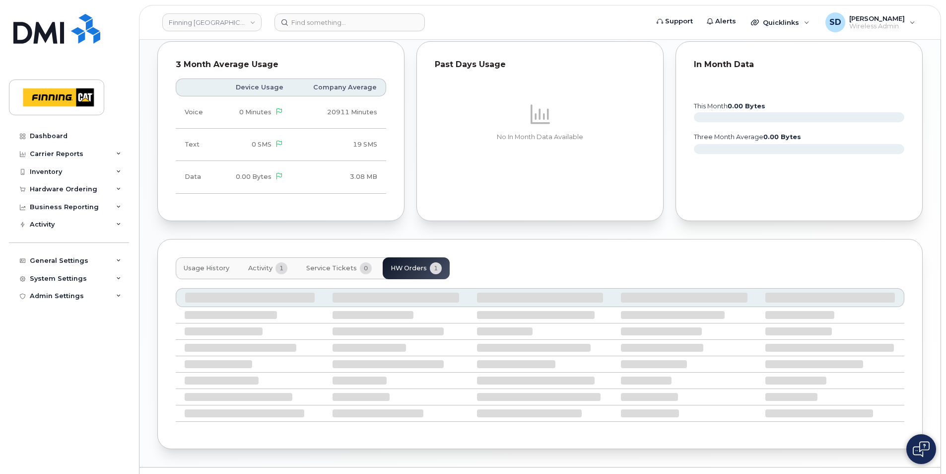
scroll to position [533, 0]
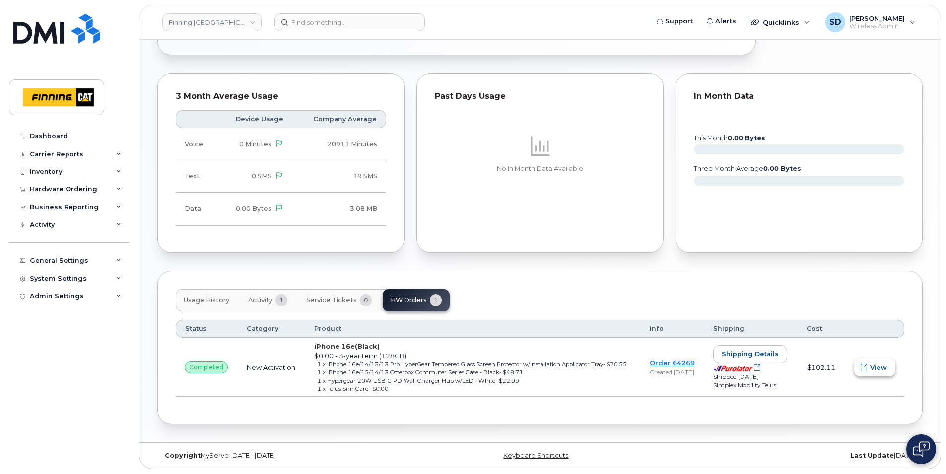
click at [886, 362] on span "View" at bounding box center [878, 366] width 17 height 9
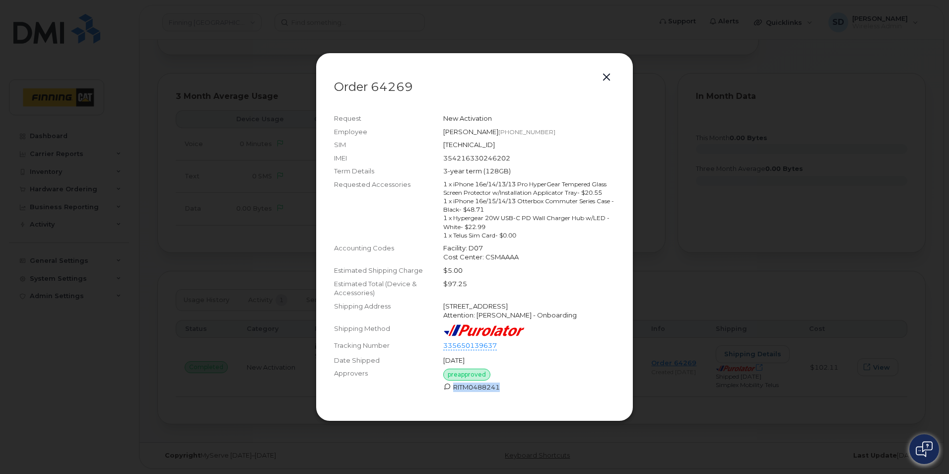
drag, startPoint x: 504, startPoint y: 384, endPoint x: 453, endPoint y: 387, distance: 50.8
click at [453, 387] on div "RITM0488241" at bounding box center [529, 386] width 172 height 9
copy div "RITM0488241"
click at [609, 76] on button "button" at bounding box center [606, 77] width 15 height 14
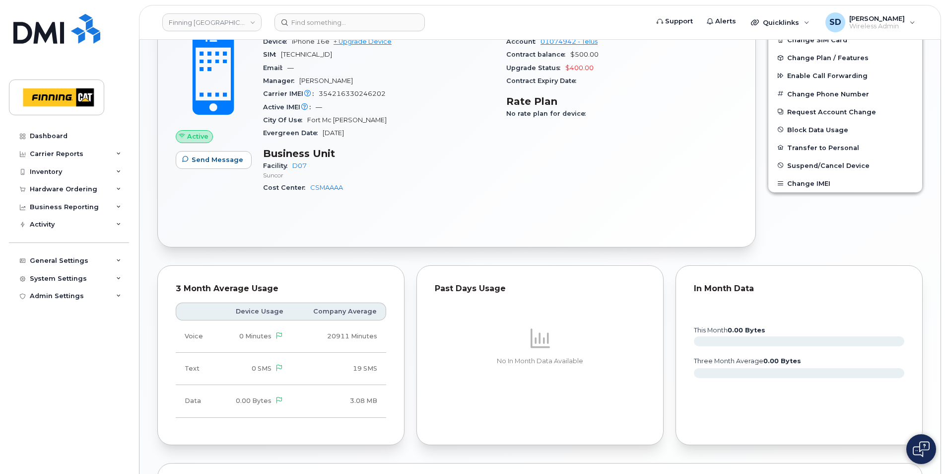
scroll to position [284, 0]
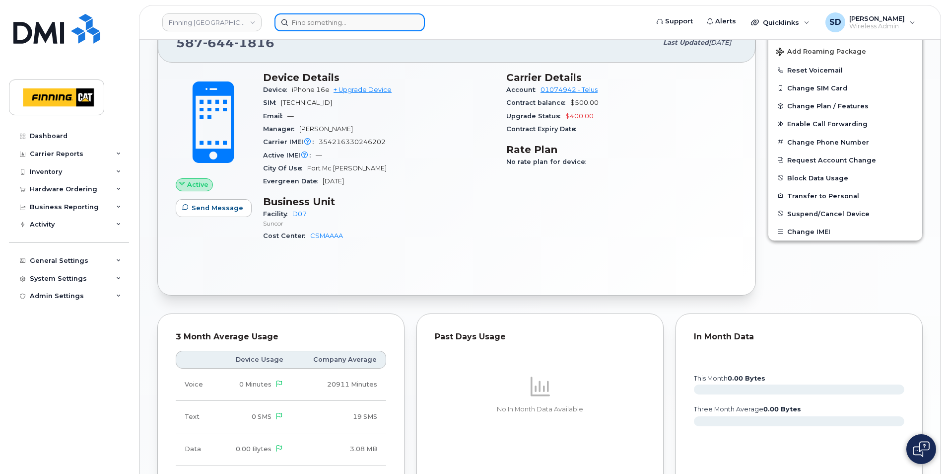
click at [305, 22] on input at bounding box center [350, 22] width 150 height 18
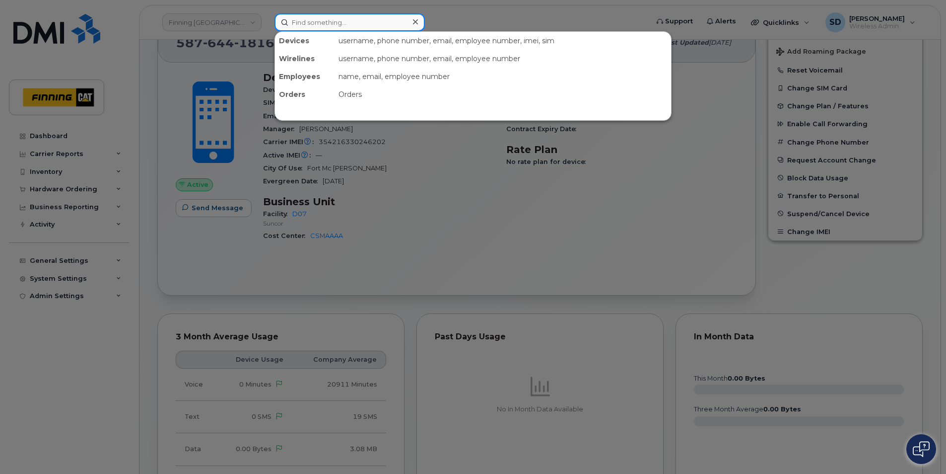
paste input "[PERSON_NAME]"
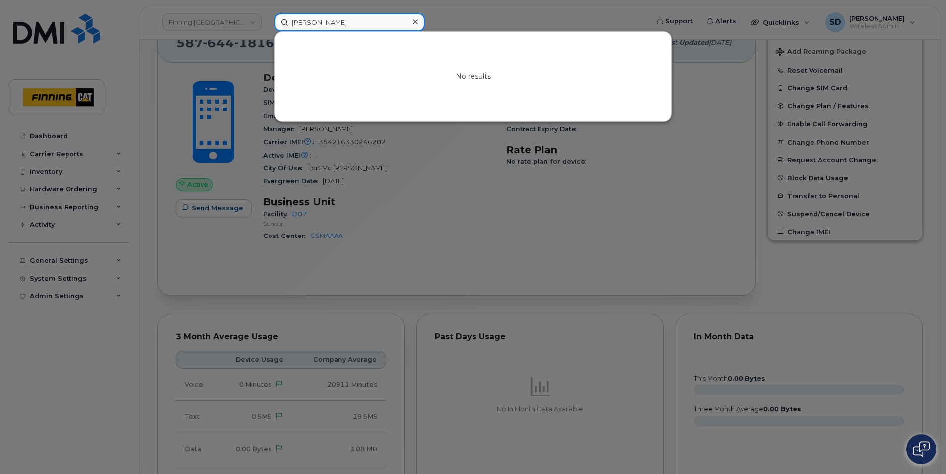
drag, startPoint x: 387, startPoint y: 23, endPoint x: -19, endPoint y: -15, distance: 408.4
click at [0, 0] on html "Finning Canada [PERSON_NAME] No results Support Alerts Quicklinks Suspend / Can…" at bounding box center [473, 215] width 946 height 998
paste input "[PERSON_NAME]"
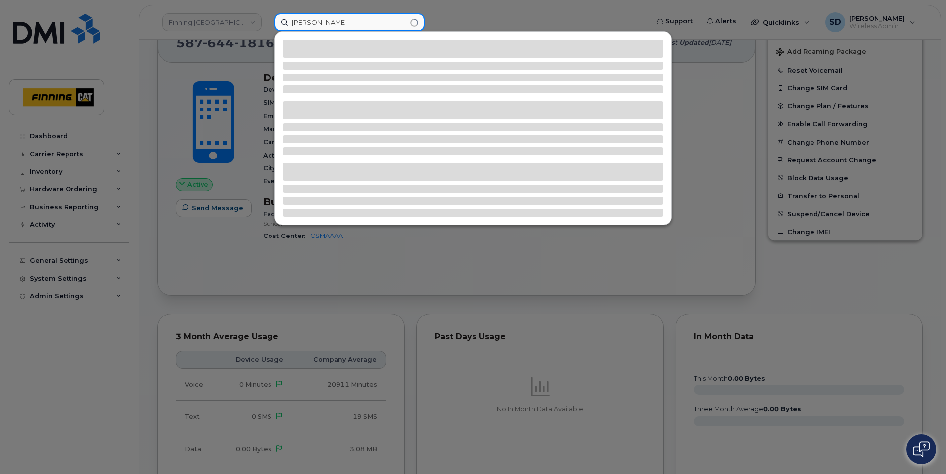
type input "[PERSON_NAME]"
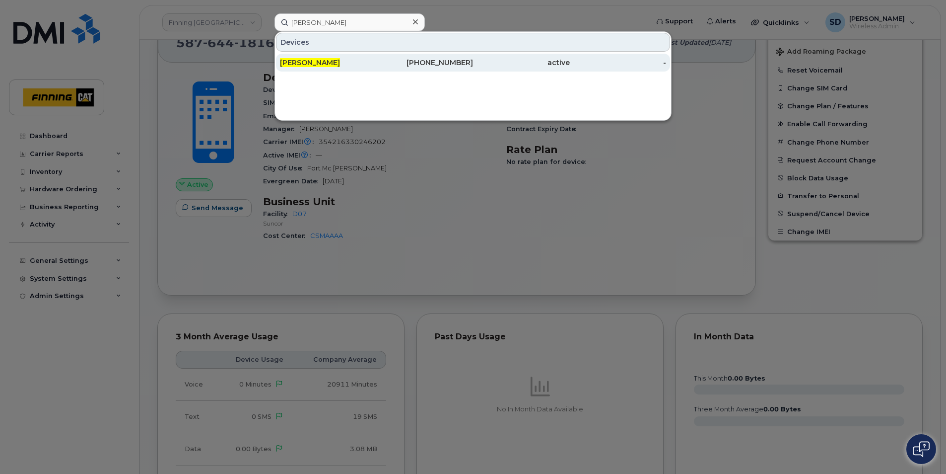
click at [298, 61] on span "[PERSON_NAME]" at bounding box center [310, 62] width 60 height 9
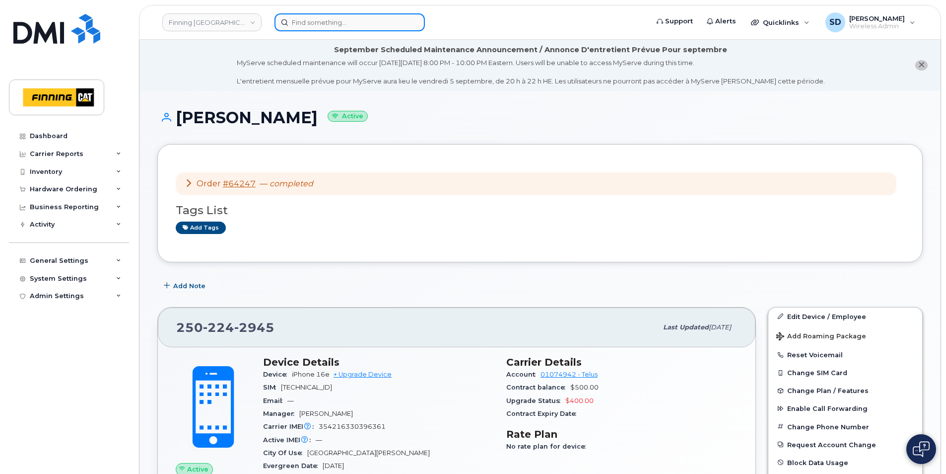
click at [312, 26] on input at bounding box center [350, 22] width 150 height 18
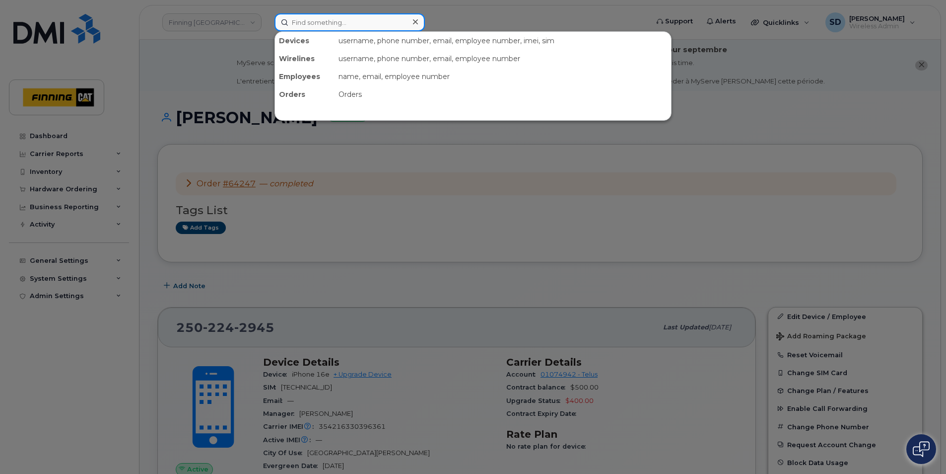
paste input "6046130382"
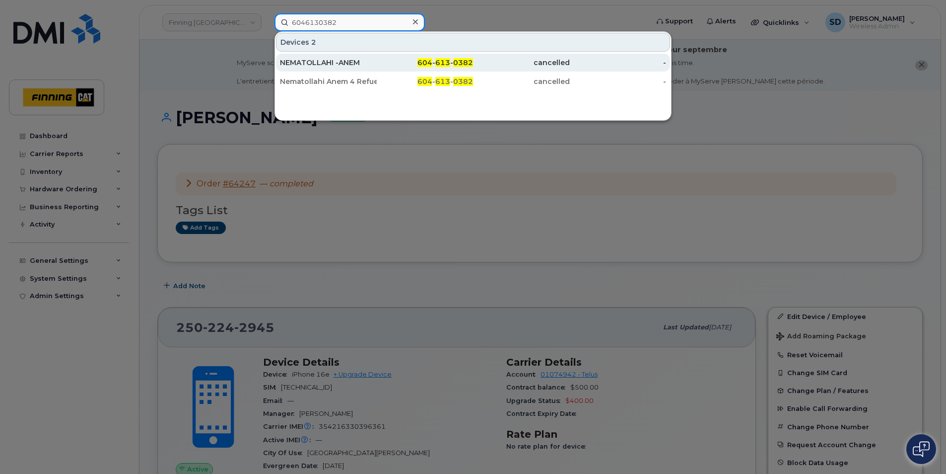
type input "6046130382"
click at [321, 60] on div "NEMATOLLAHI -ANEM" at bounding box center [328, 63] width 97 height 10
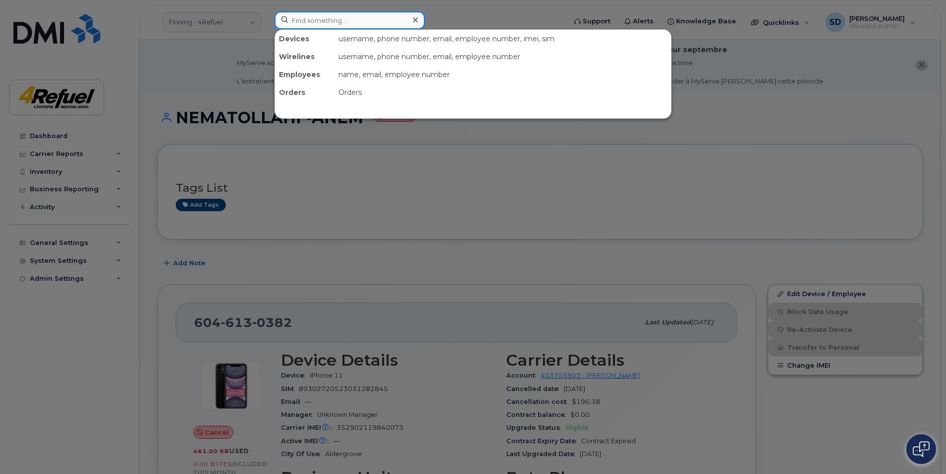
paste input "6046130382"
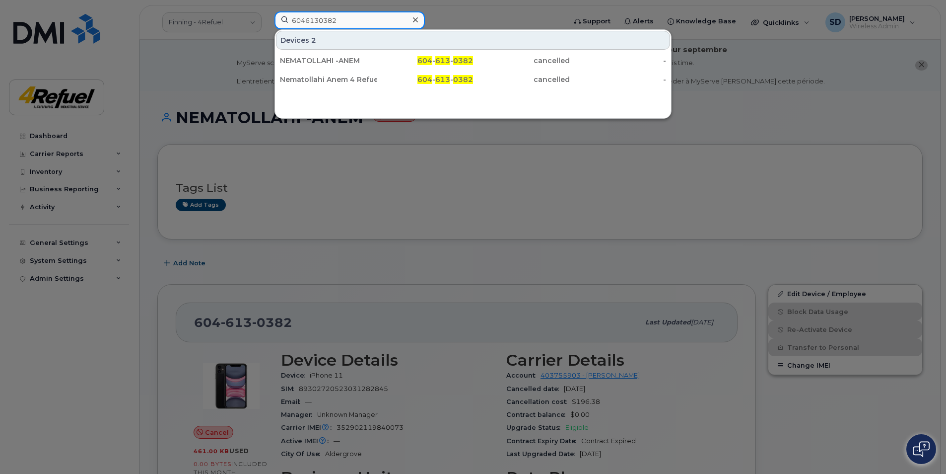
type input "6046130382"
click at [329, 76] on div "Nematollahi Anem 4 Refuel" at bounding box center [328, 79] width 97 height 10
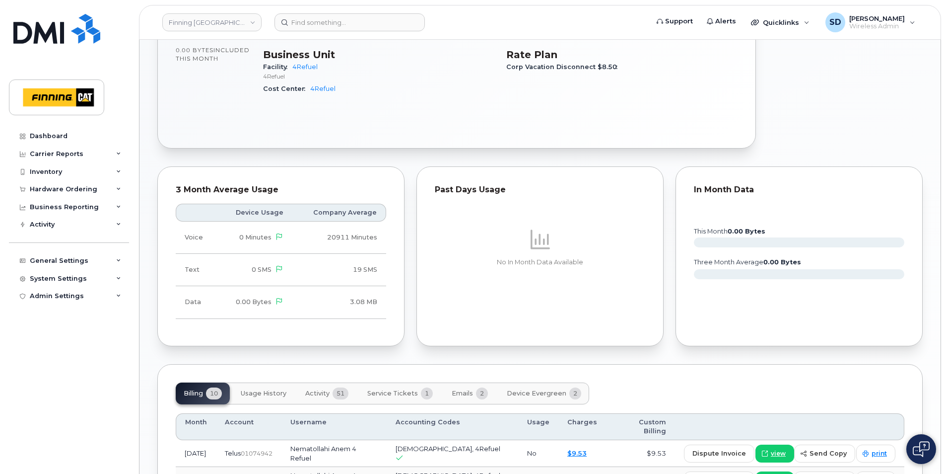
scroll to position [395, 0]
click at [394, 391] on span "Service Tickets" at bounding box center [392, 394] width 51 height 8
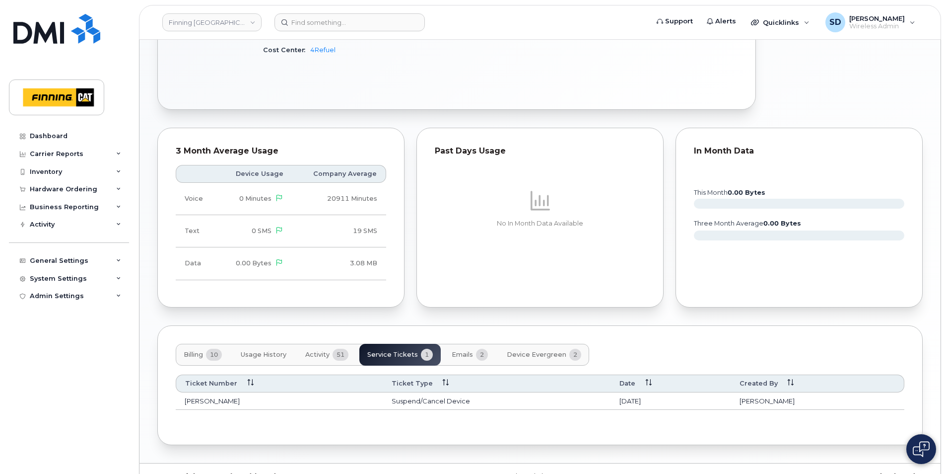
scroll to position [455, 0]
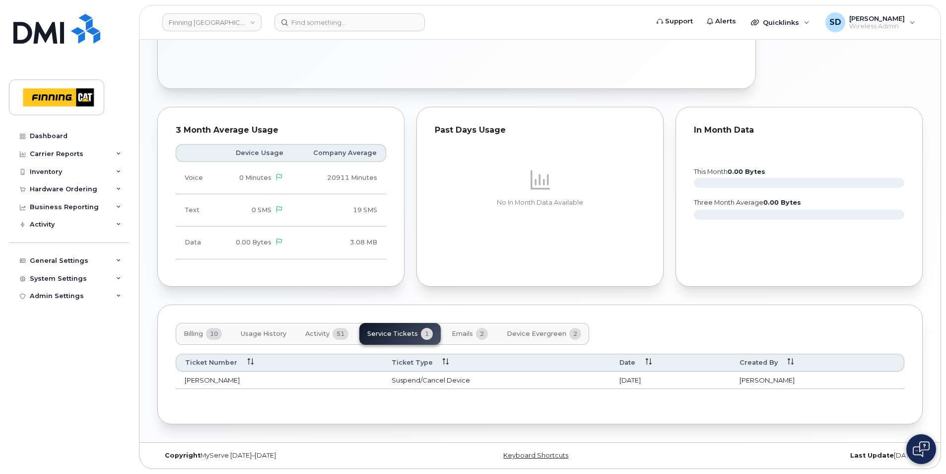
click at [537, 334] on span "Device Evergreen" at bounding box center [537, 334] width 60 height 8
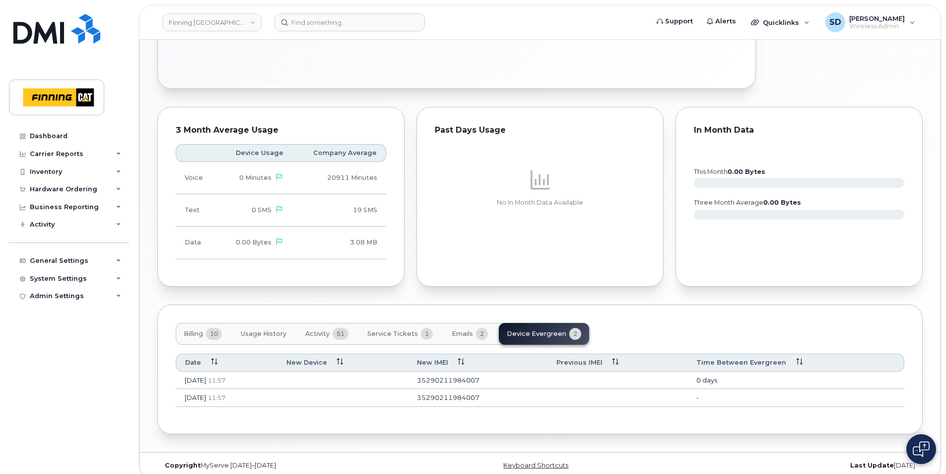
click at [459, 331] on span "Emails" at bounding box center [462, 334] width 21 height 8
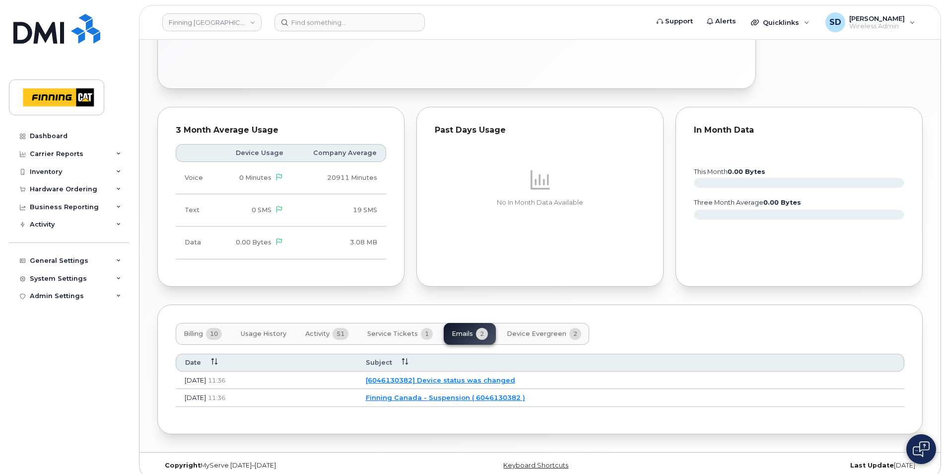
click at [386, 332] on span "Service Tickets" at bounding box center [392, 334] width 51 height 8
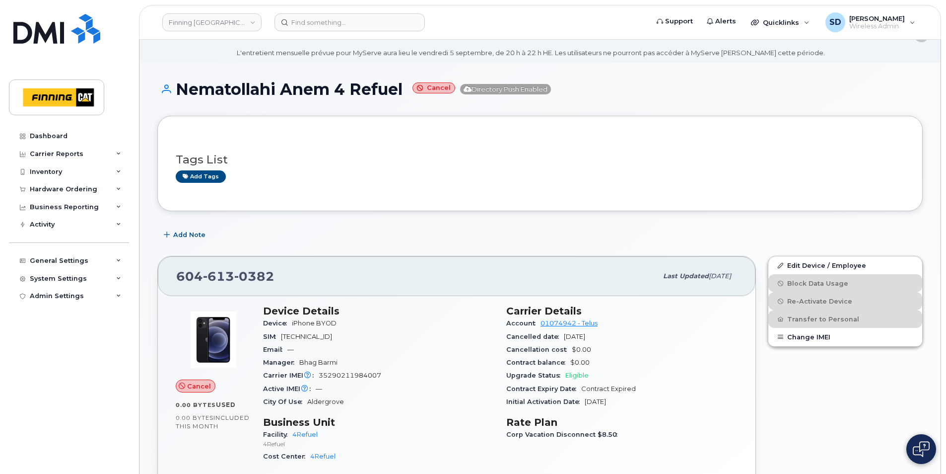
scroll to position [0, 0]
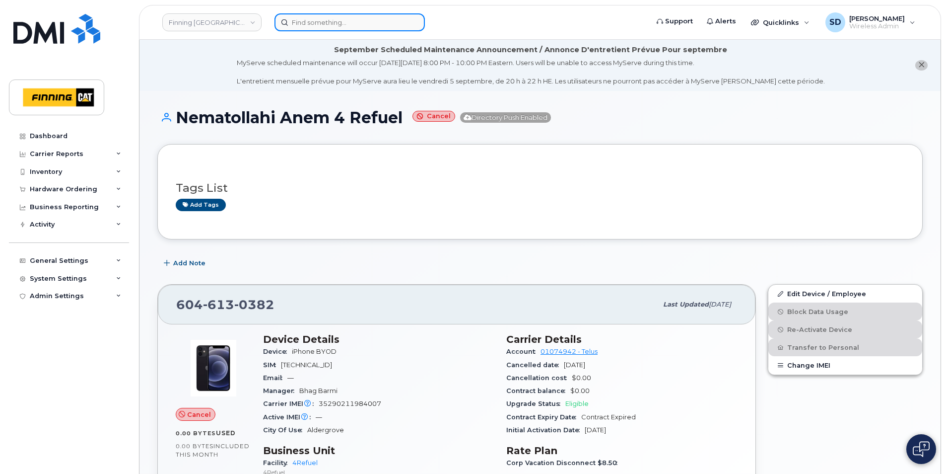
click at [312, 22] on input at bounding box center [350, 22] width 150 height 18
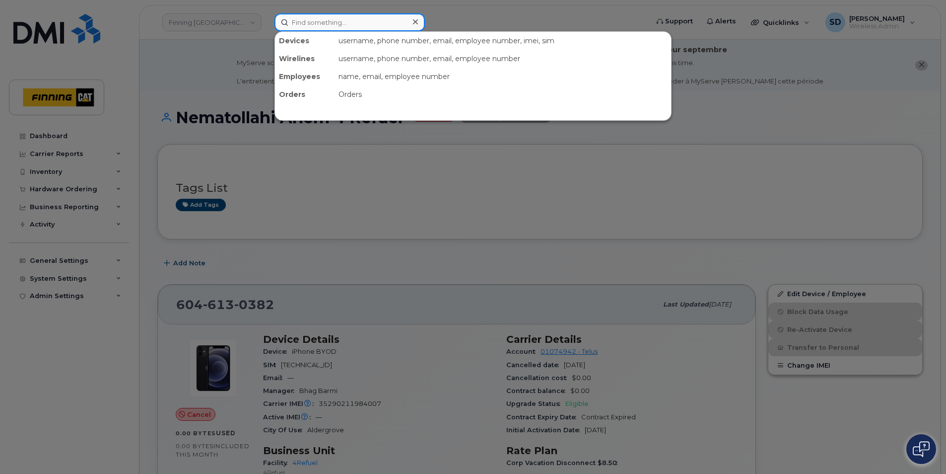
paste input "6046130382"
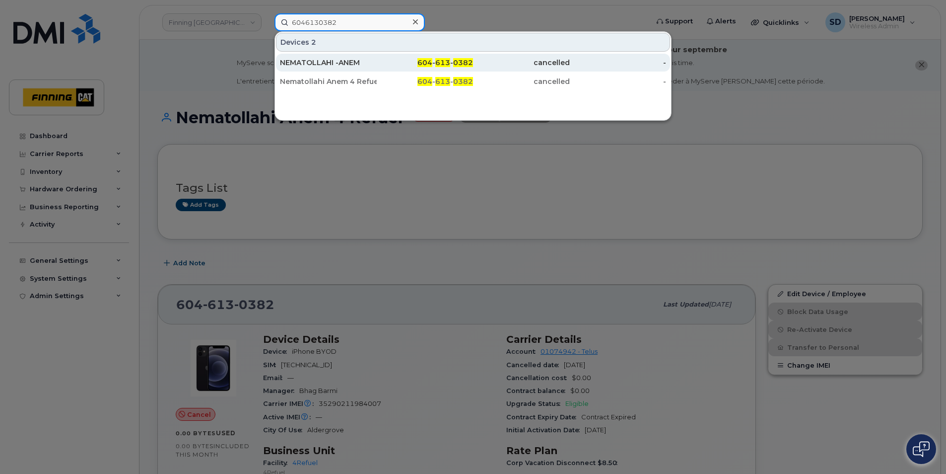
type input "6046130382"
click at [336, 66] on div "NEMATOLLAHI -ANEM" at bounding box center [328, 63] width 97 height 10
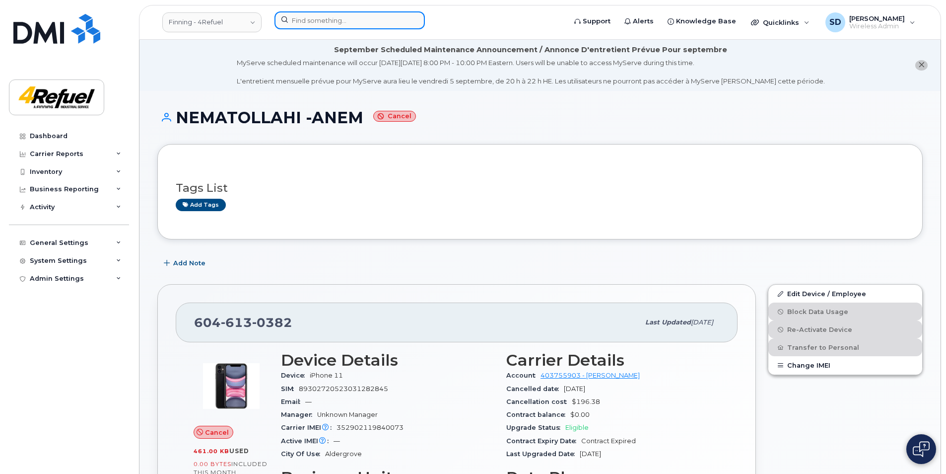
click at [292, 20] on input at bounding box center [350, 20] width 150 height 18
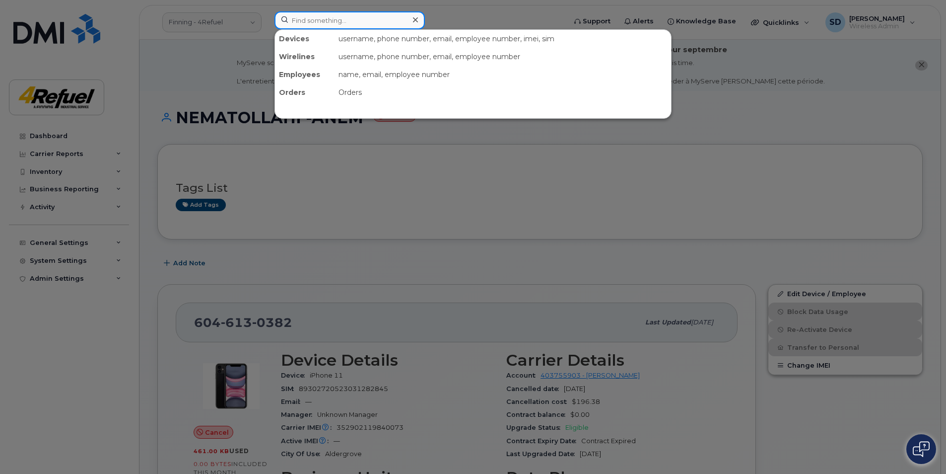
paste input "[PERSON_NAME]"
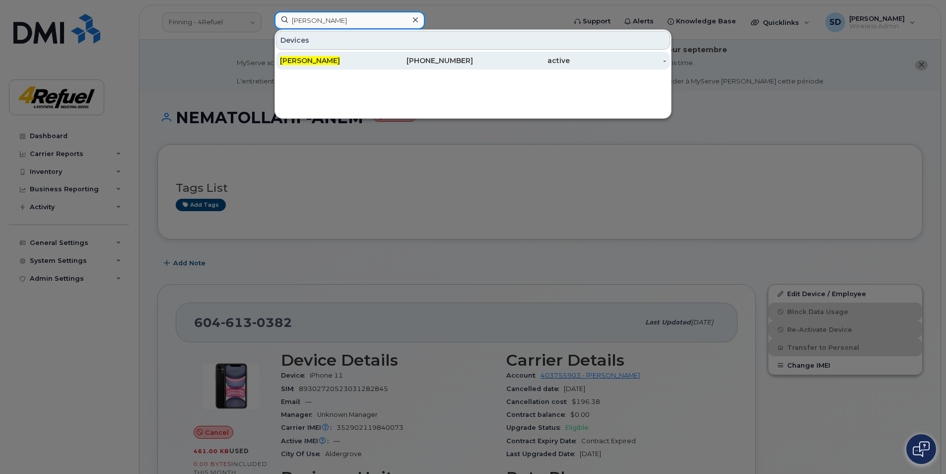
type input "[PERSON_NAME]"
click at [296, 59] on span "[PERSON_NAME]" at bounding box center [310, 60] width 60 height 9
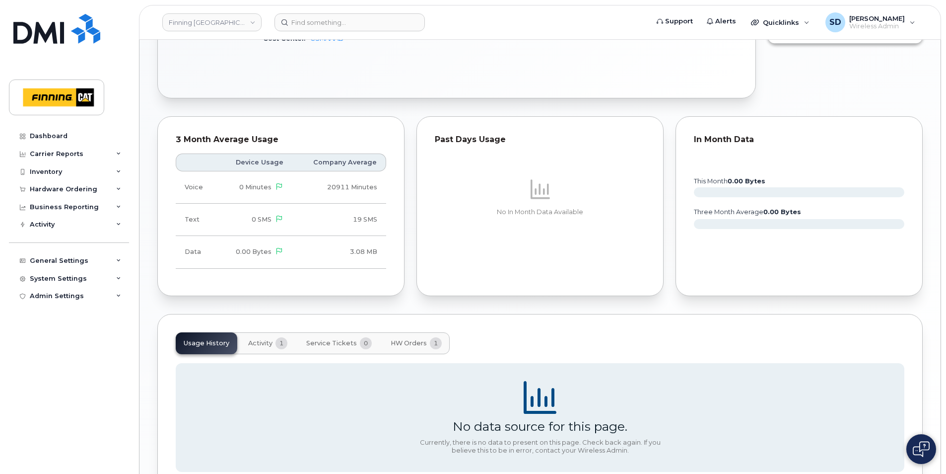
scroll to position [557, 0]
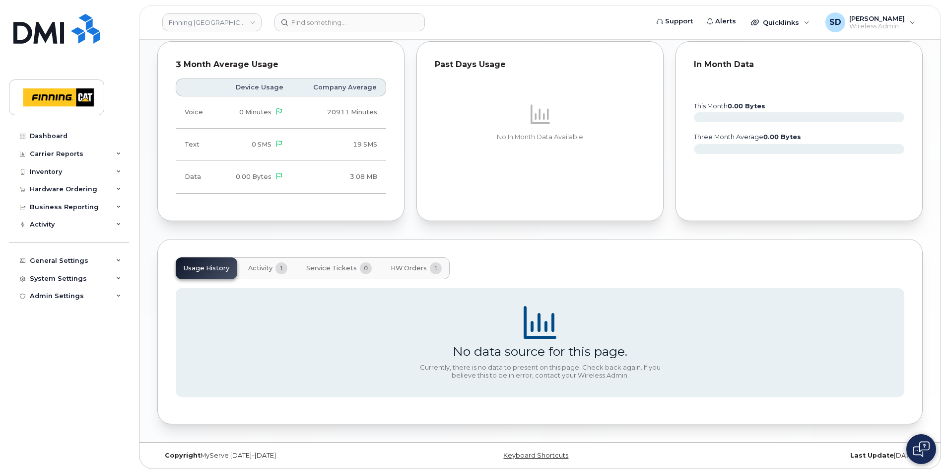
click at [396, 265] on span "HW Orders" at bounding box center [409, 268] width 36 height 8
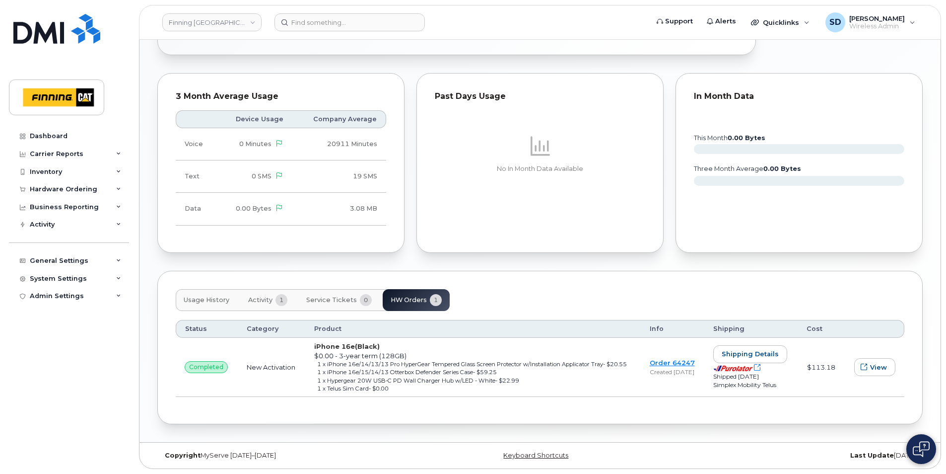
scroll to position [533, 0]
click at [878, 364] on span "View" at bounding box center [878, 366] width 17 height 9
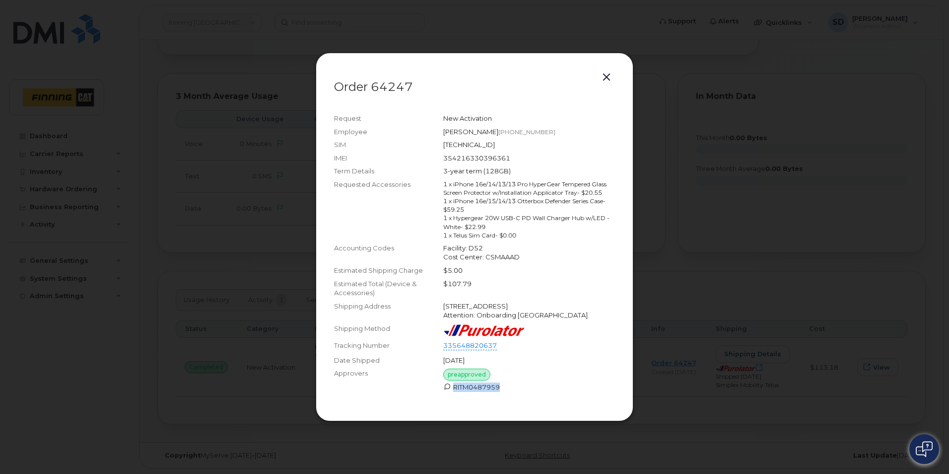
drag, startPoint x: 507, startPoint y: 386, endPoint x: 454, endPoint y: 383, distance: 53.2
click at [454, 383] on div "RITM0487959" at bounding box center [529, 386] width 172 height 9
drag, startPoint x: 454, startPoint y: 383, endPoint x: 468, endPoint y: 385, distance: 14.1
copy div "RITM0487959"
click at [608, 75] on button "button" at bounding box center [606, 77] width 15 height 14
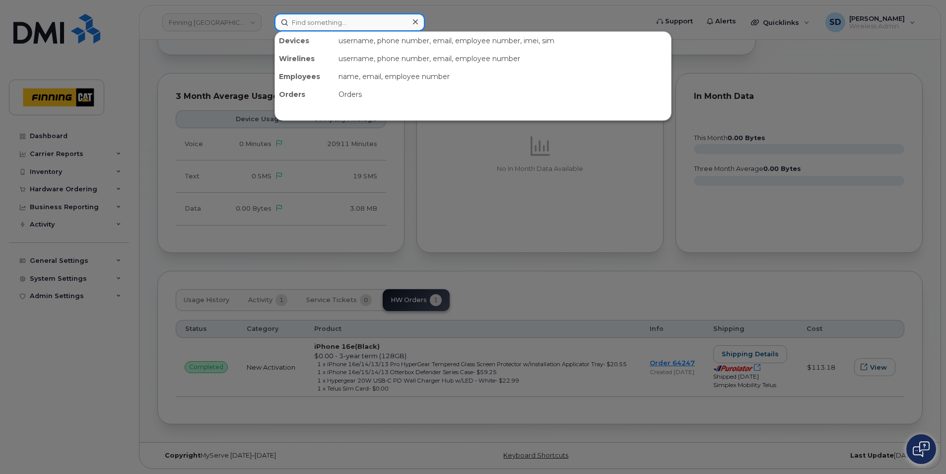
paste input "[PERSON_NAME]"
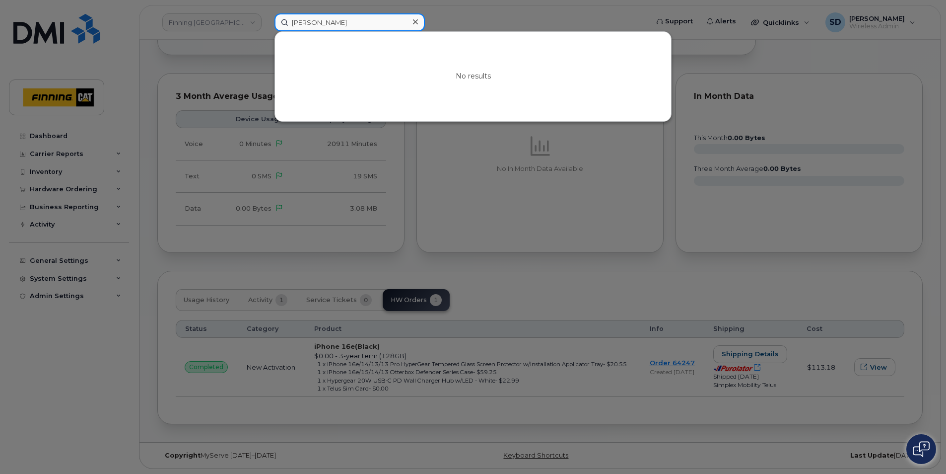
click at [372, 27] on input "[PERSON_NAME]" at bounding box center [350, 22] width 150 height 18
drag, startPoint x: 371, startPoint y: 26, endPoint x: -32, endPoint y: -10, distance: 404.8
paste input "[PERSON_NAME]"
drag, startPoint x: 345, startPoint y: 27, endPoint x: -70, endPoint y: 15, distance: 415.2
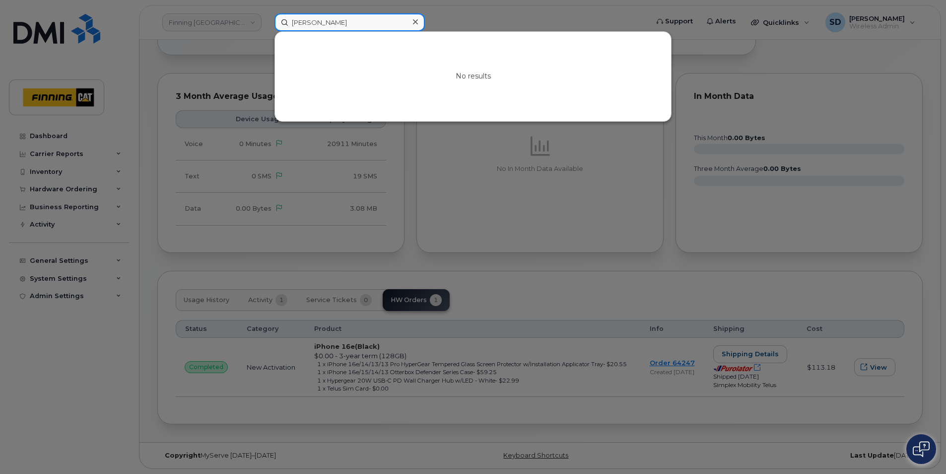
paste input "[PERSON_NAME]"
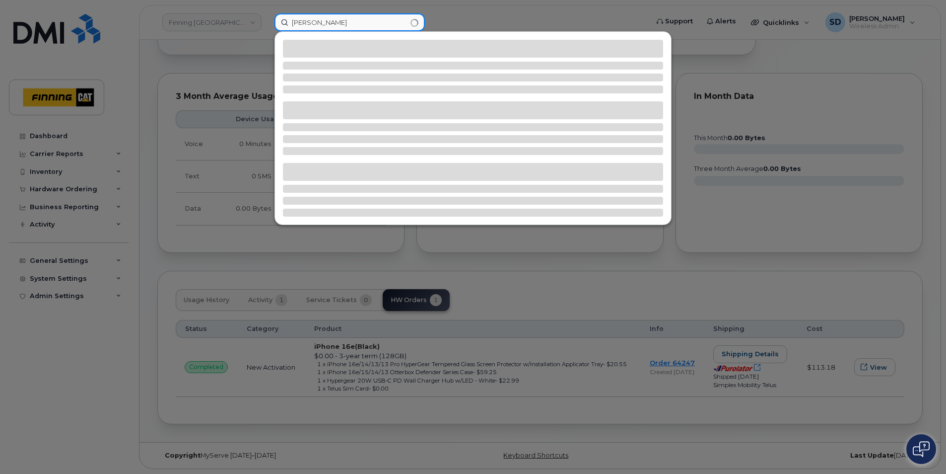
type input "[PERSON_NAME]"
